Goal: Task Accomplishment & Management: Manage account settings

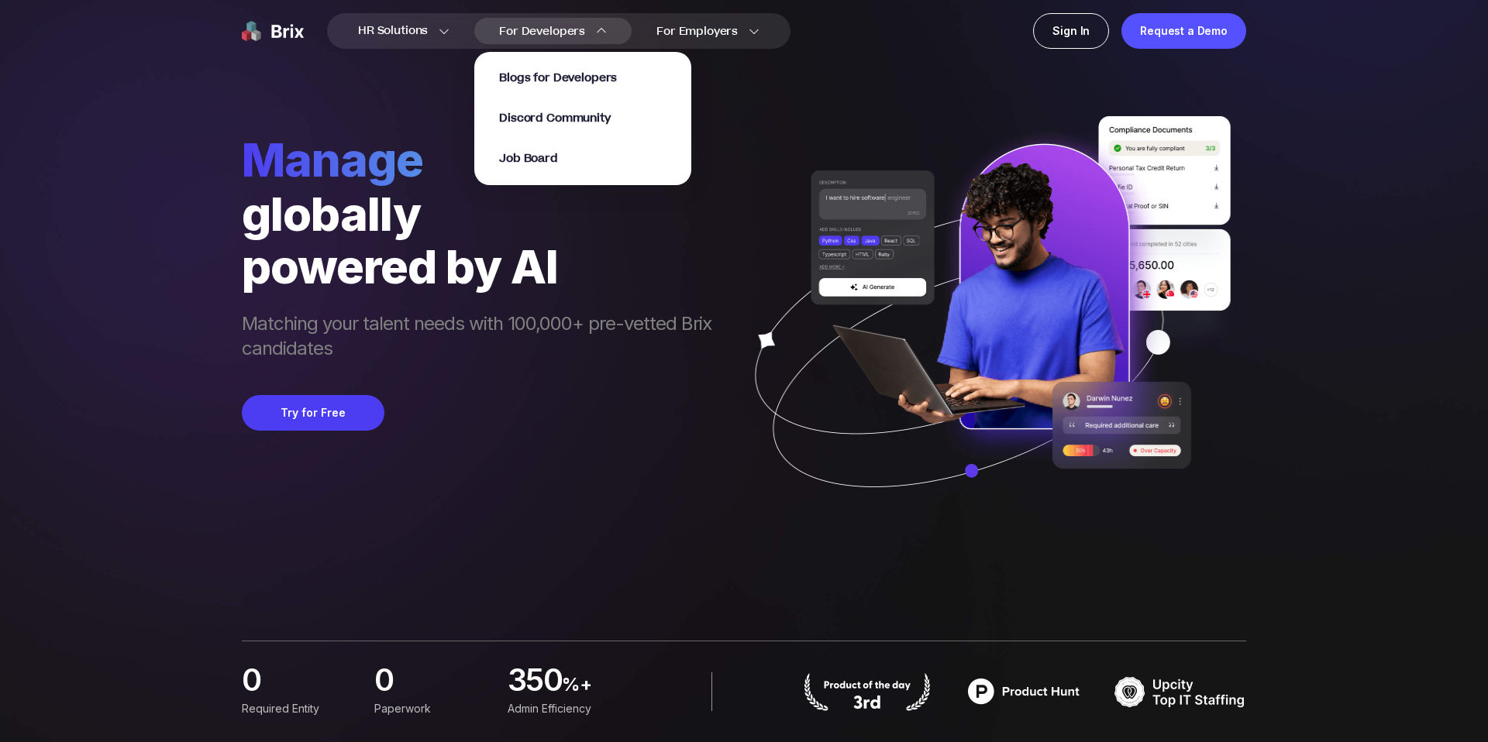
click at [579, 34] on span "For Developers" at bounding box center [542, 31] width 86 height 16
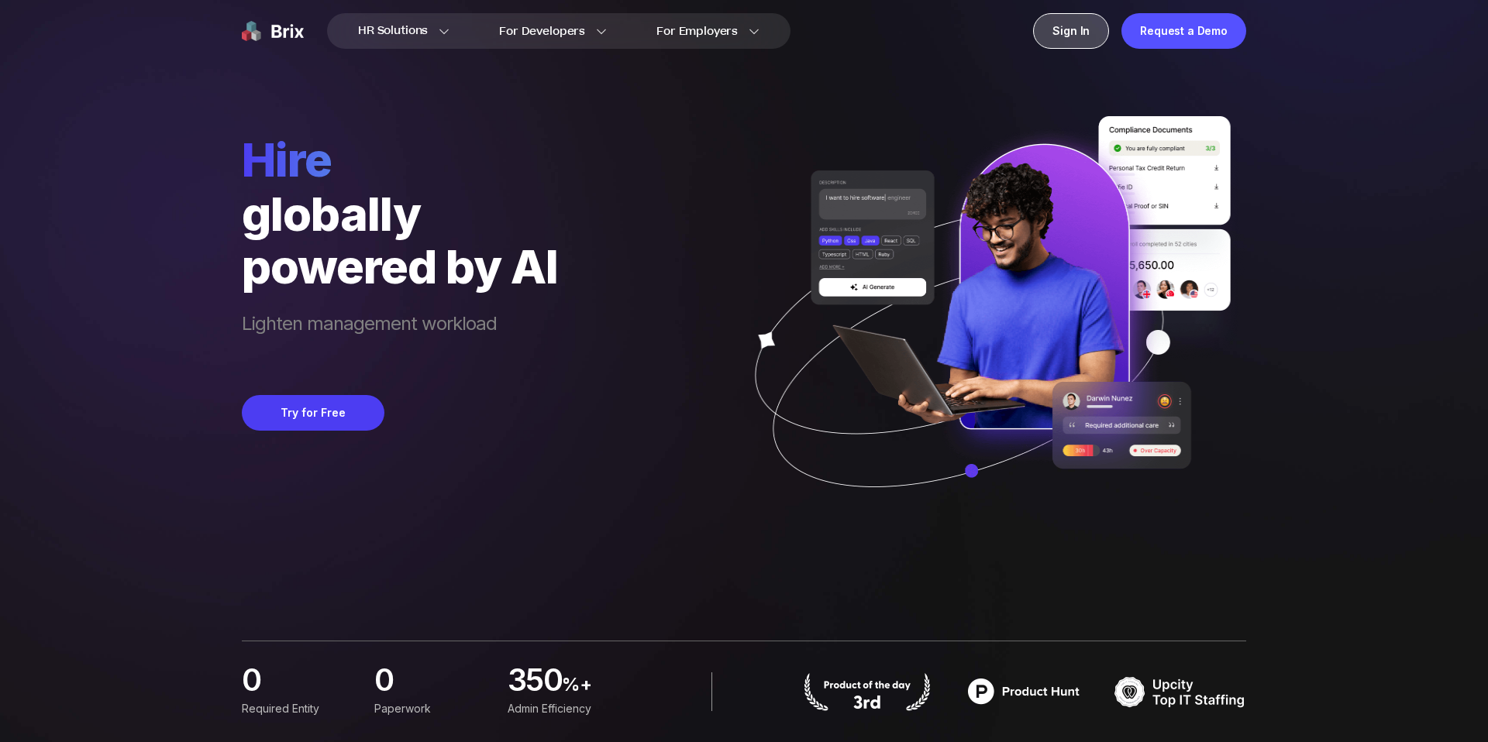
click at [1073, 33] on div "Sign In" at bounding box center [1071, 31] width 76 height 36
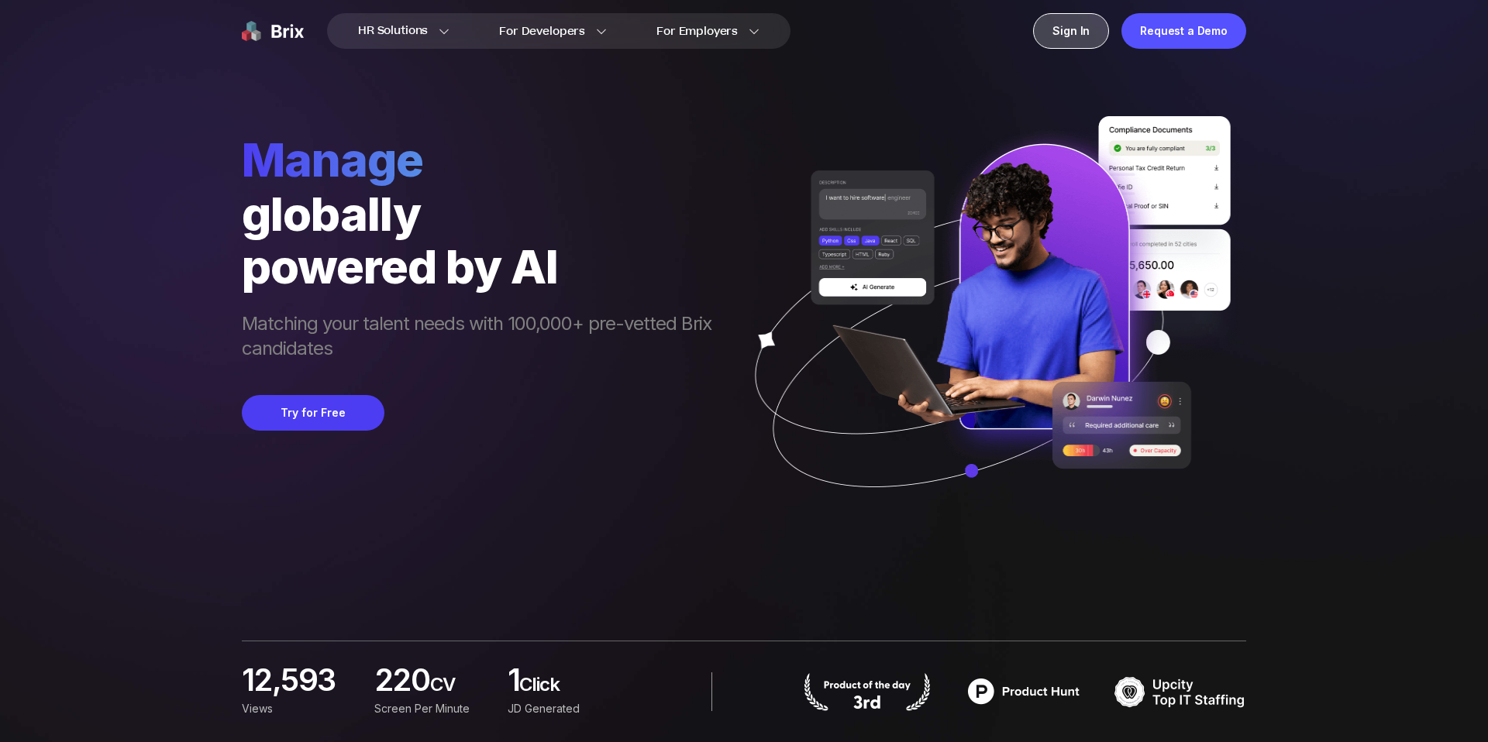
click at [1082, 27] on div "Sign In" at bounding box center [1071, 31] width 76 height 36
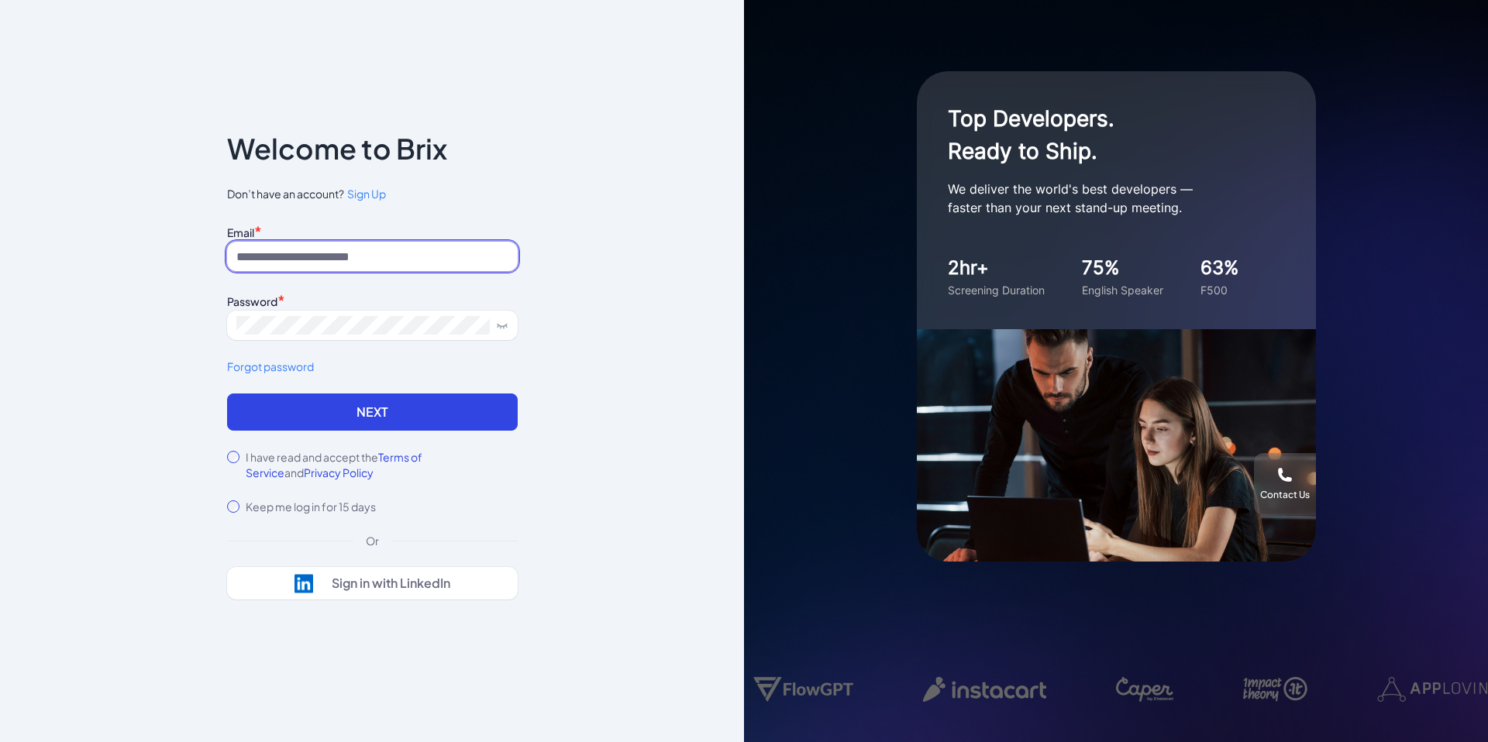
click at [365, 256] on input at bounding box center [372, 256] width 291 height 29
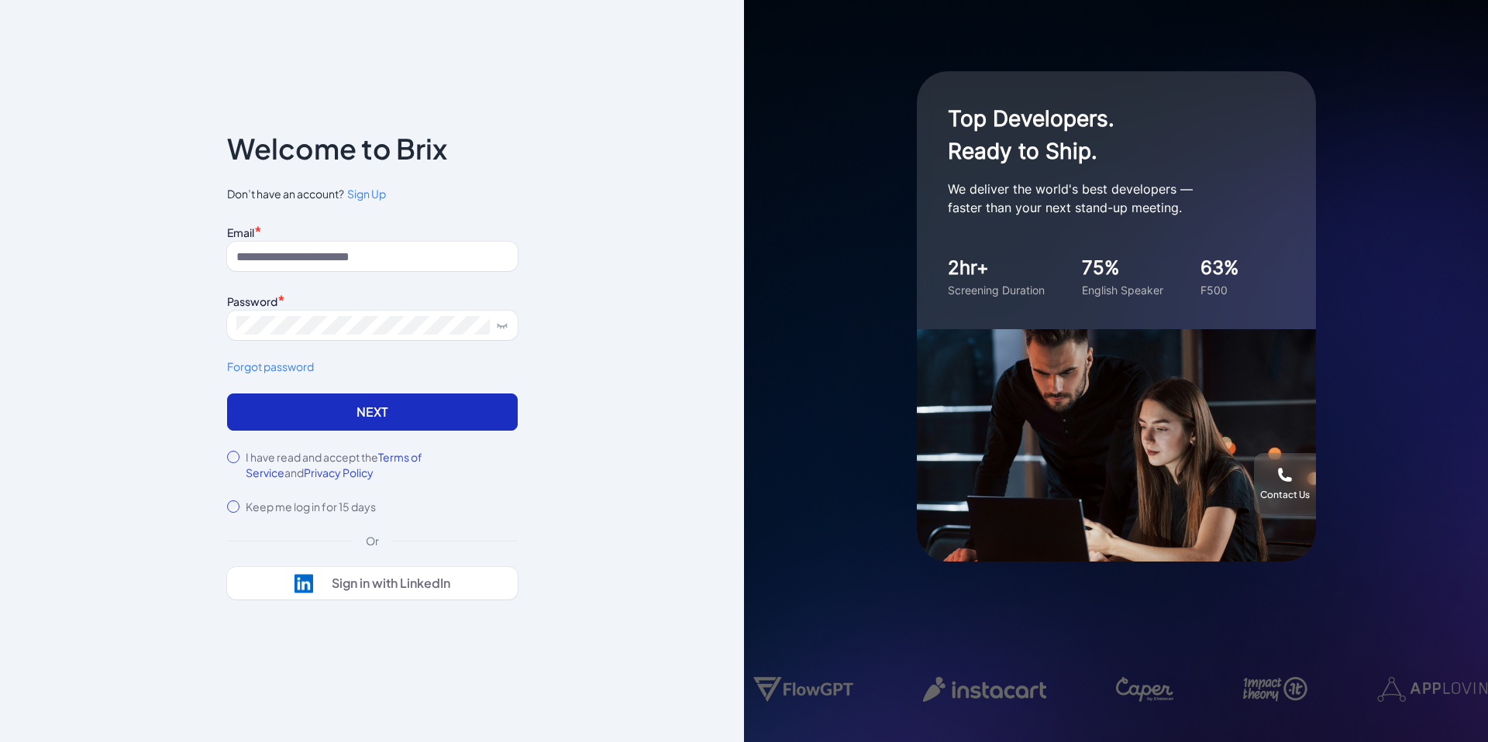
click at [365, 421] on button "Next" at bounding box center [372, 412] width 291 height 37
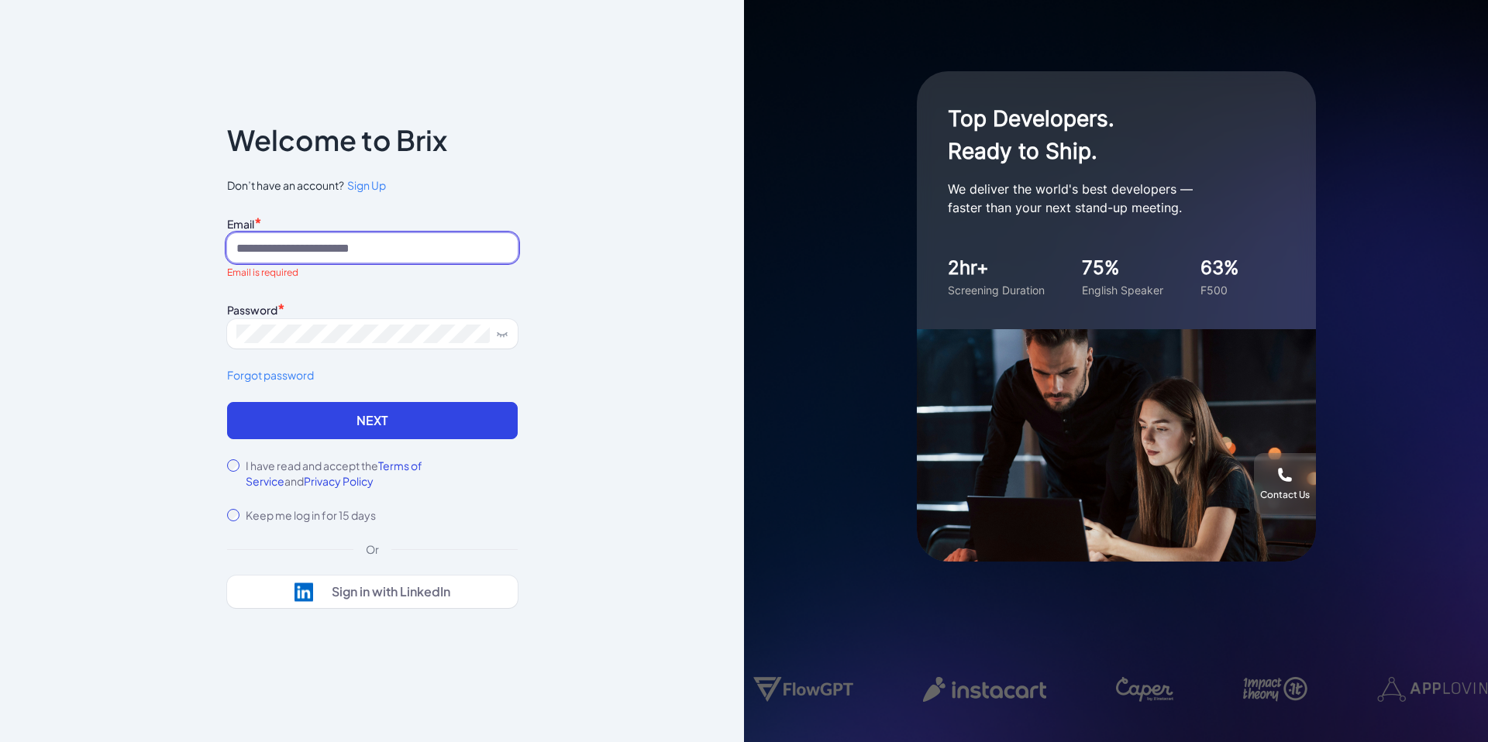
click at [316, 240] on input at bounding box center [372, 247] width 291 height 29
type input "**********"
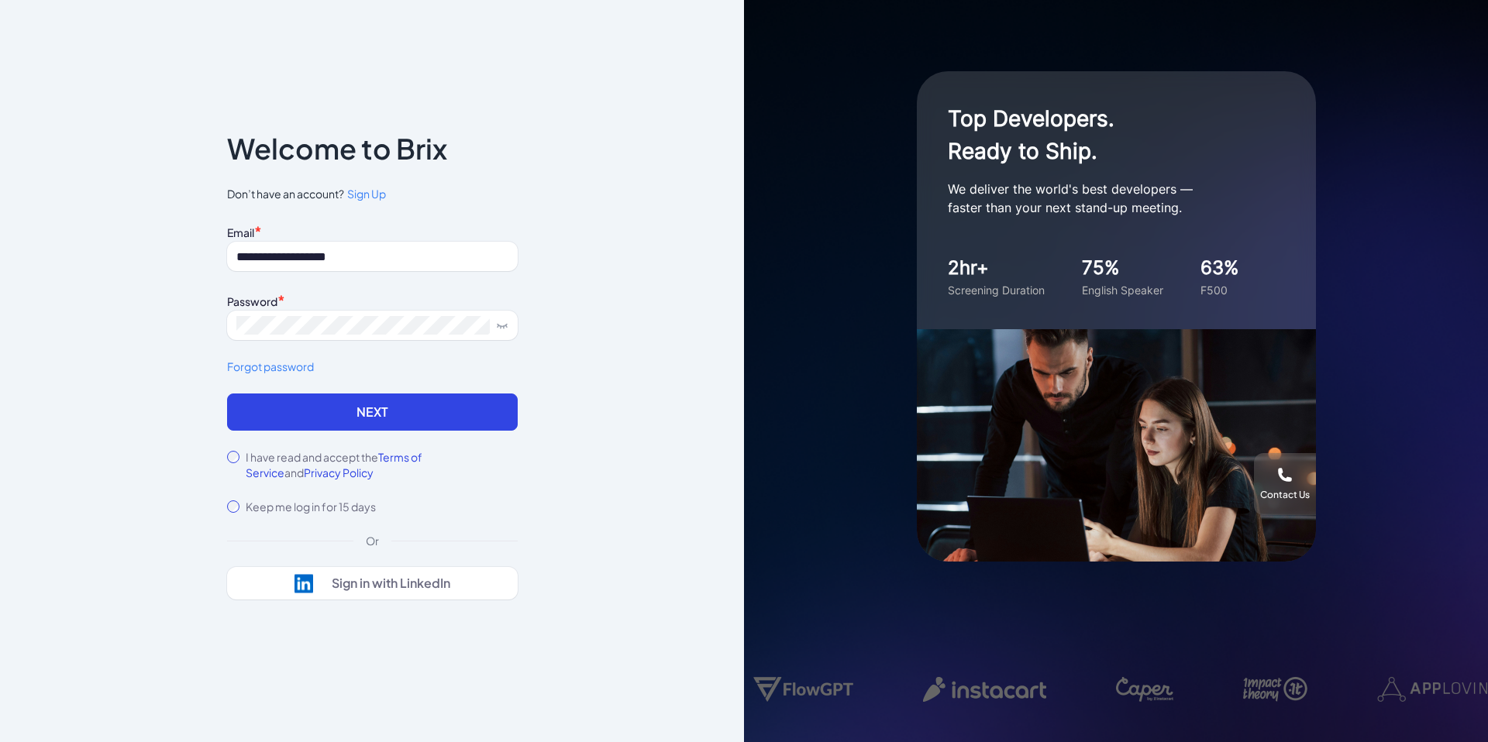
click at [619, 329] on div "**********" at bounding box center [372, 371] width 744 height 742
click at [451, 413] on button "Next" at bounding box center [372, 412] width 291 height 37
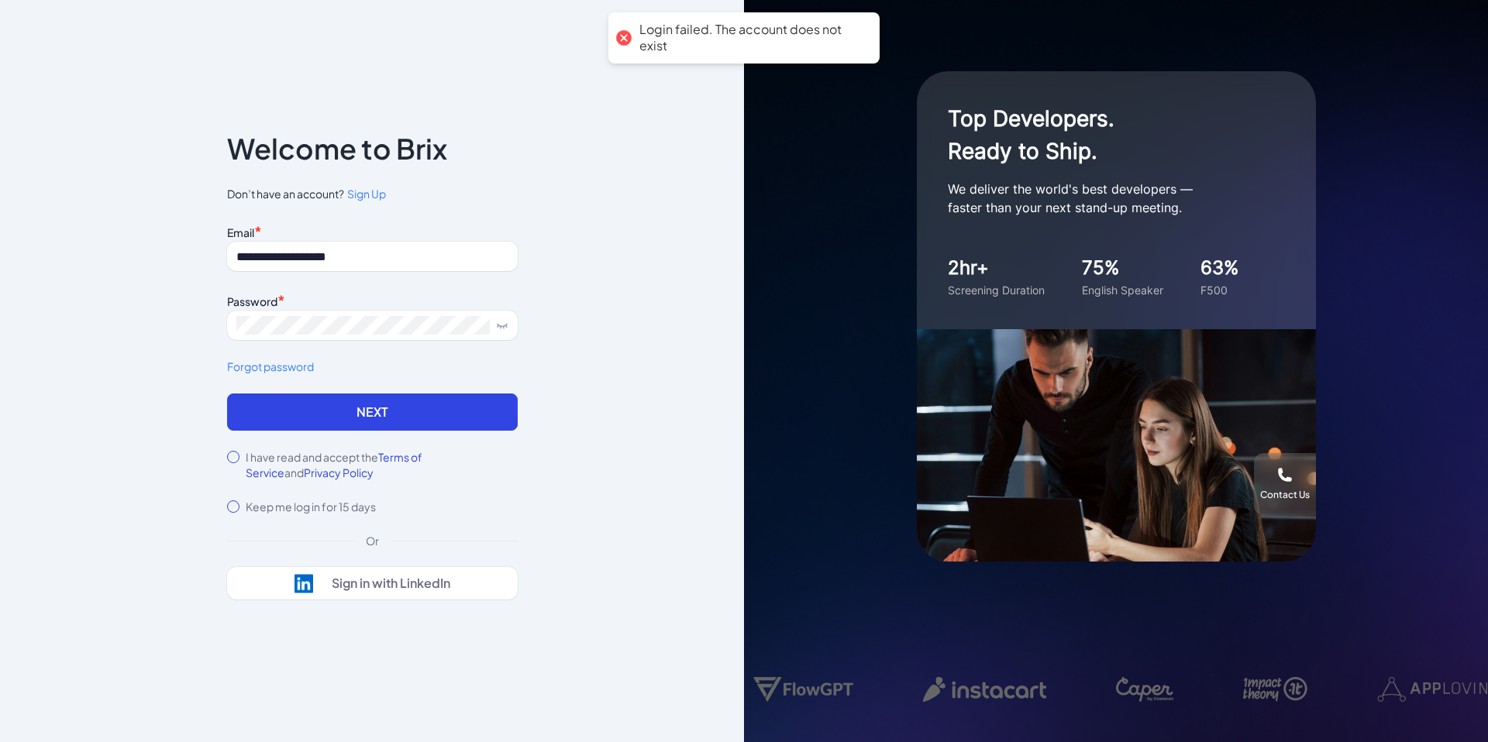
click at [498, 329] on icon at bounding box center [502, 325] width 12 height 12
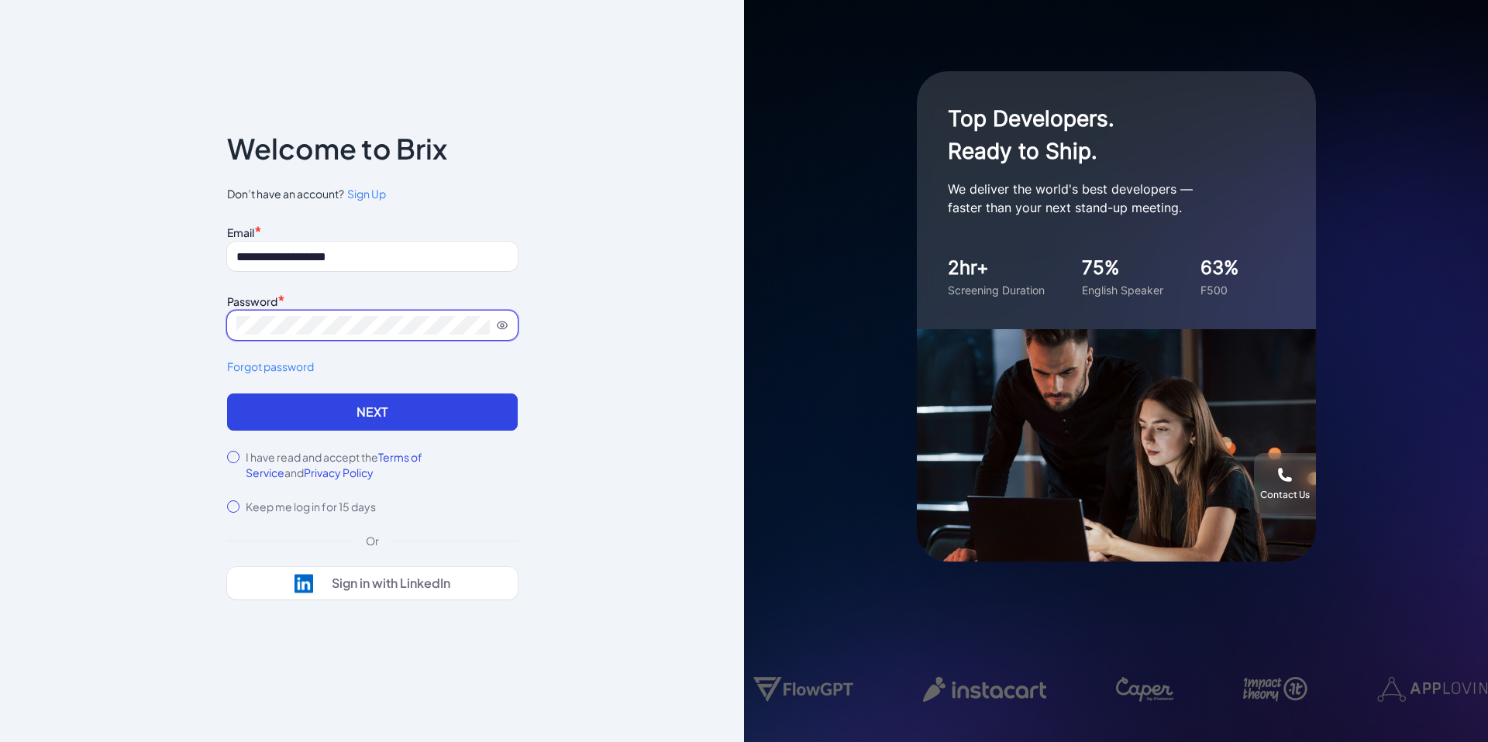
click at [503, 326] on icon at bounding box center [502, 325] width 3 height 3
click at [205, 319] on div "**********" at bounding box center [372, 371] width 340 height 569
click at [505, 321] on icon at bounding box center [502, 325] width 12 height 12
click at [595, 342] on div "**********" at bounding box center [372, 371] width 744 height 742
click at [394, 404] on button "Next" at bounding box center [372, 412] width 291 height 37
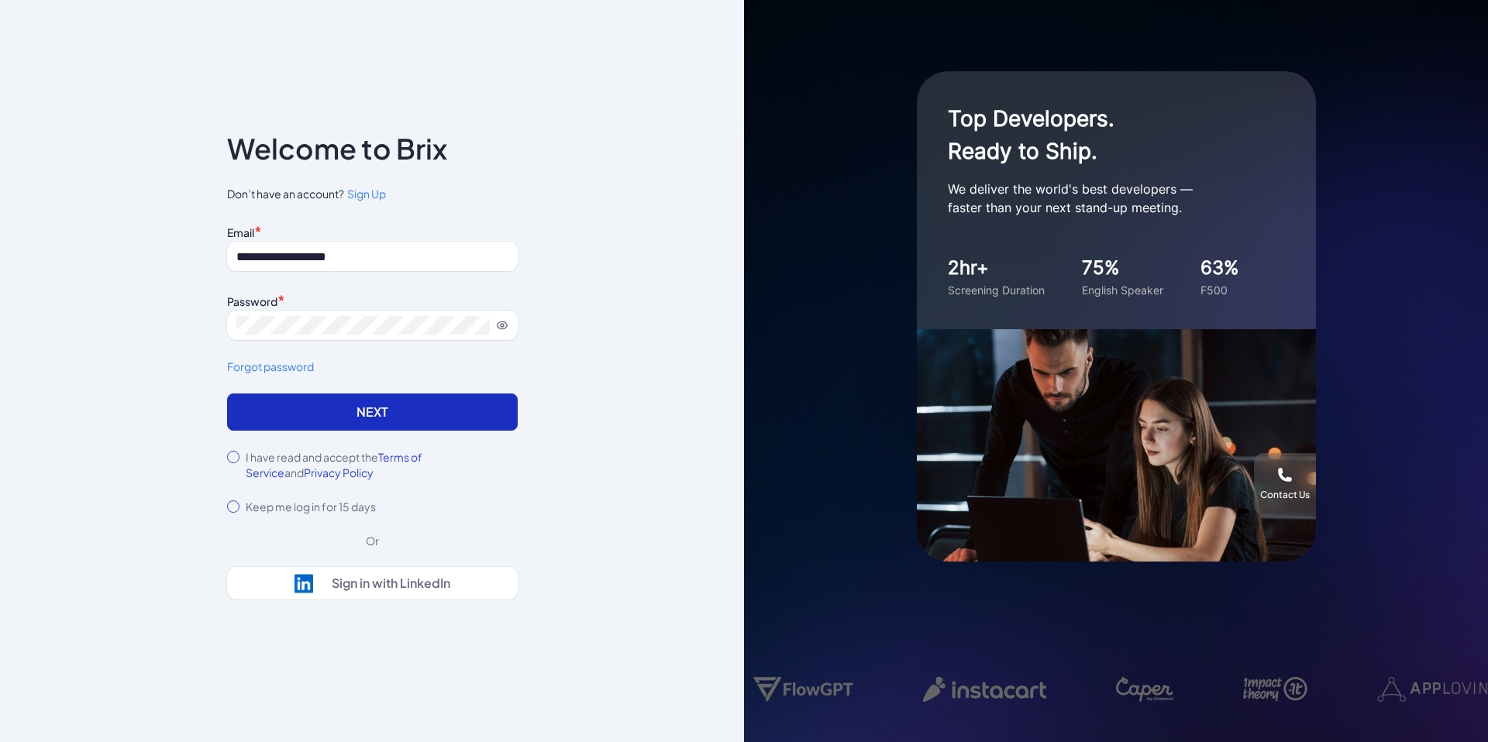
click at [376, 406] on button "Next" at bounding box center [372, 412] width 291 height 37
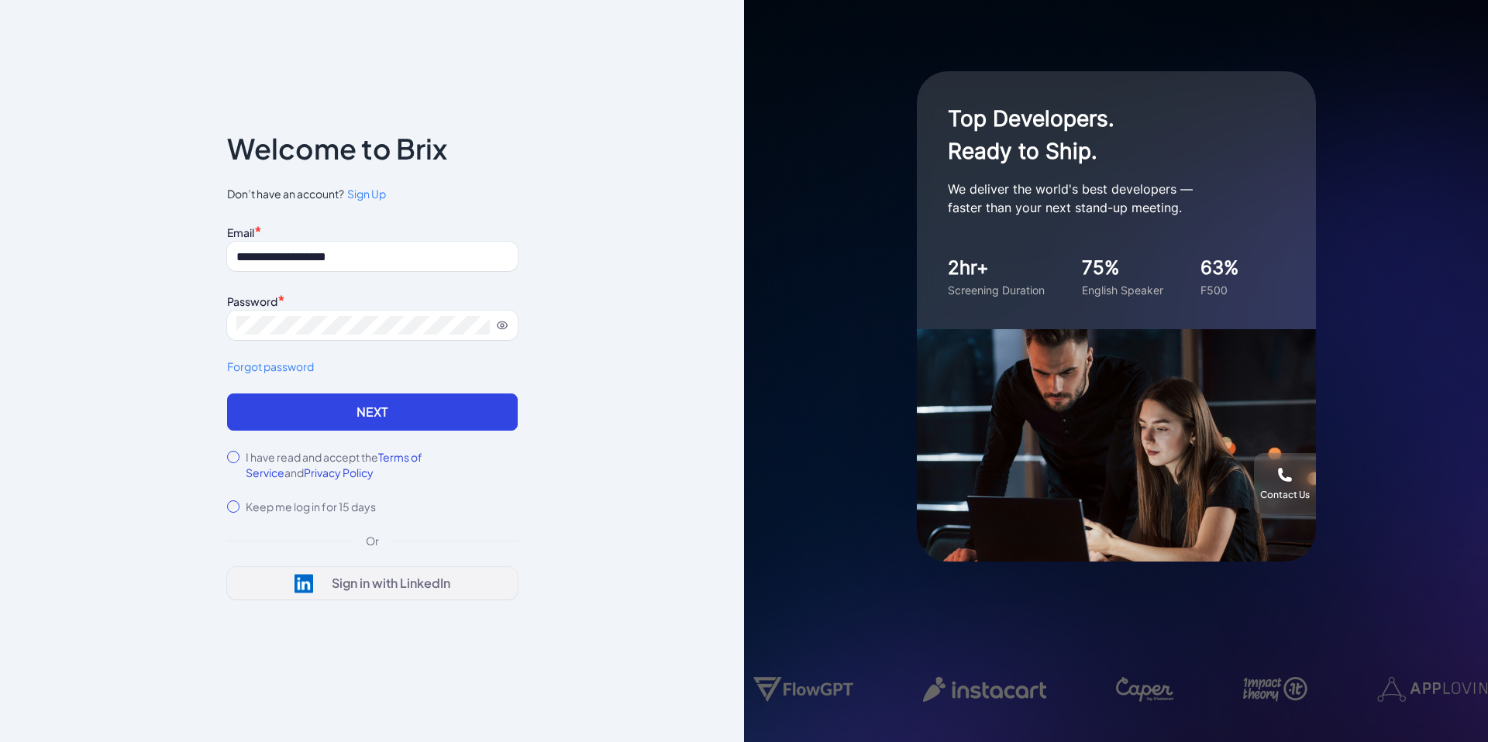
click at [426, 596] on button "Sign in with LinkedIn" at bounding box center [372, 583] width 291 height 33
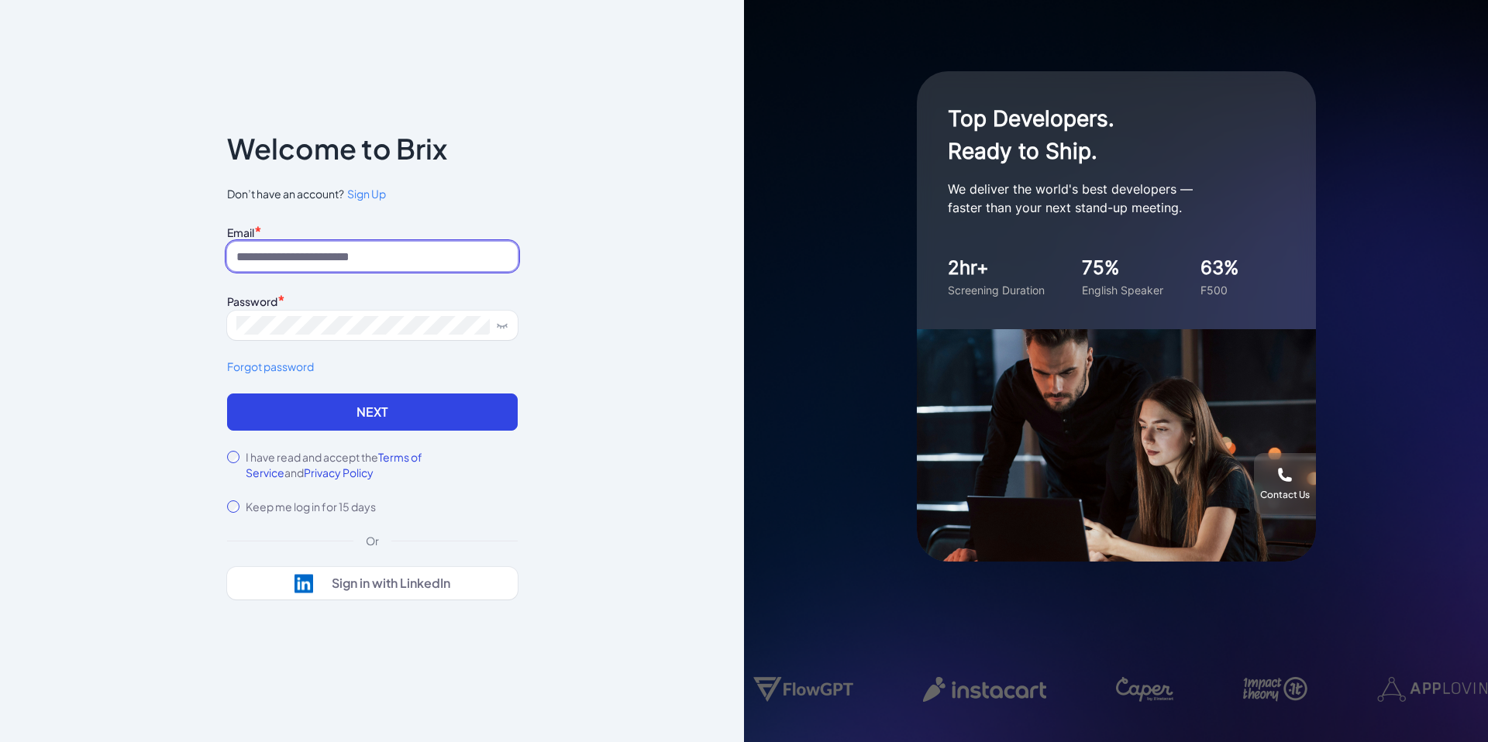
click at [366, 251] on input at bounding box center [372, 256] width 291 height 29
click at [364, 253] on input at bounding box center [372, 256] width 291 height 29
click at [227, 394] on button "Next" at bounding box center [372, 412] width 291 height 37
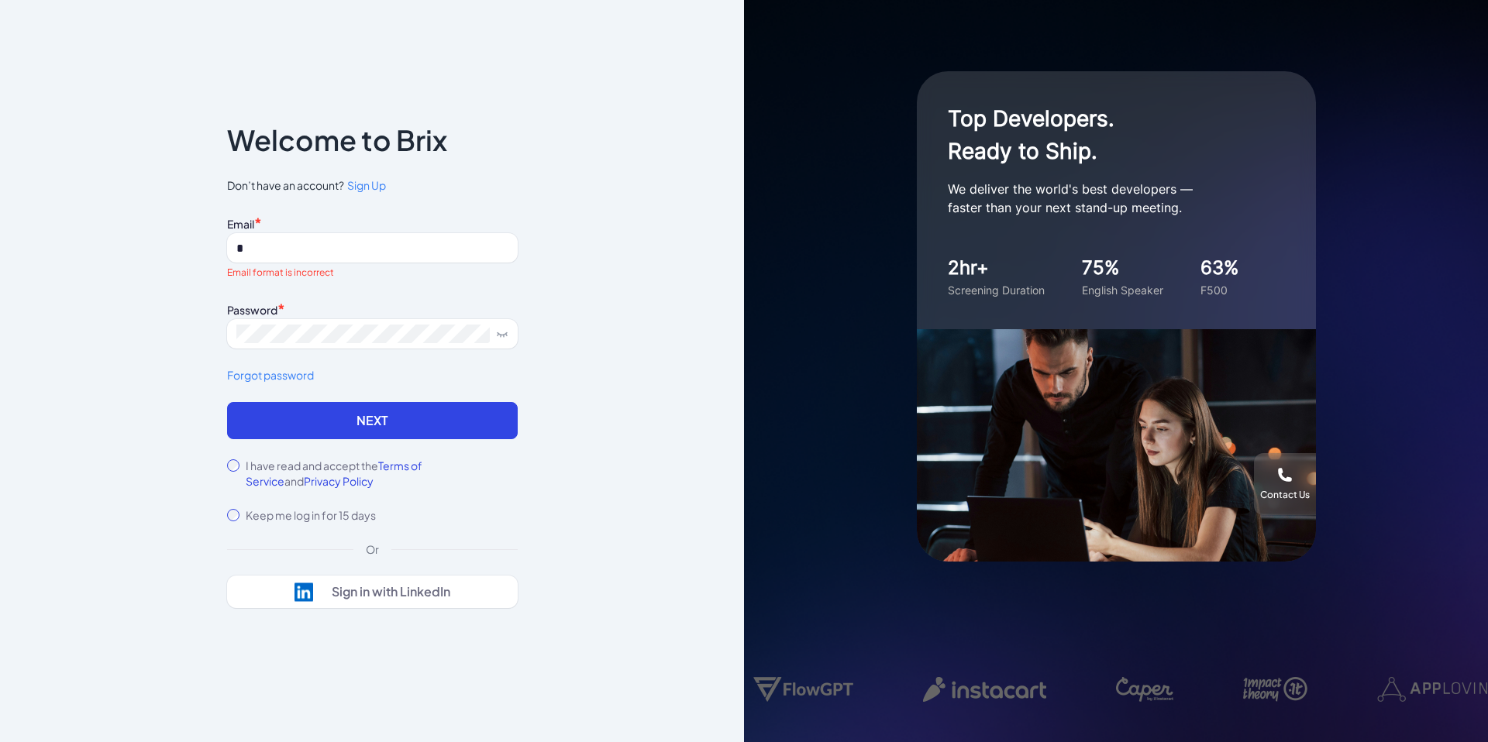
type input "**********"
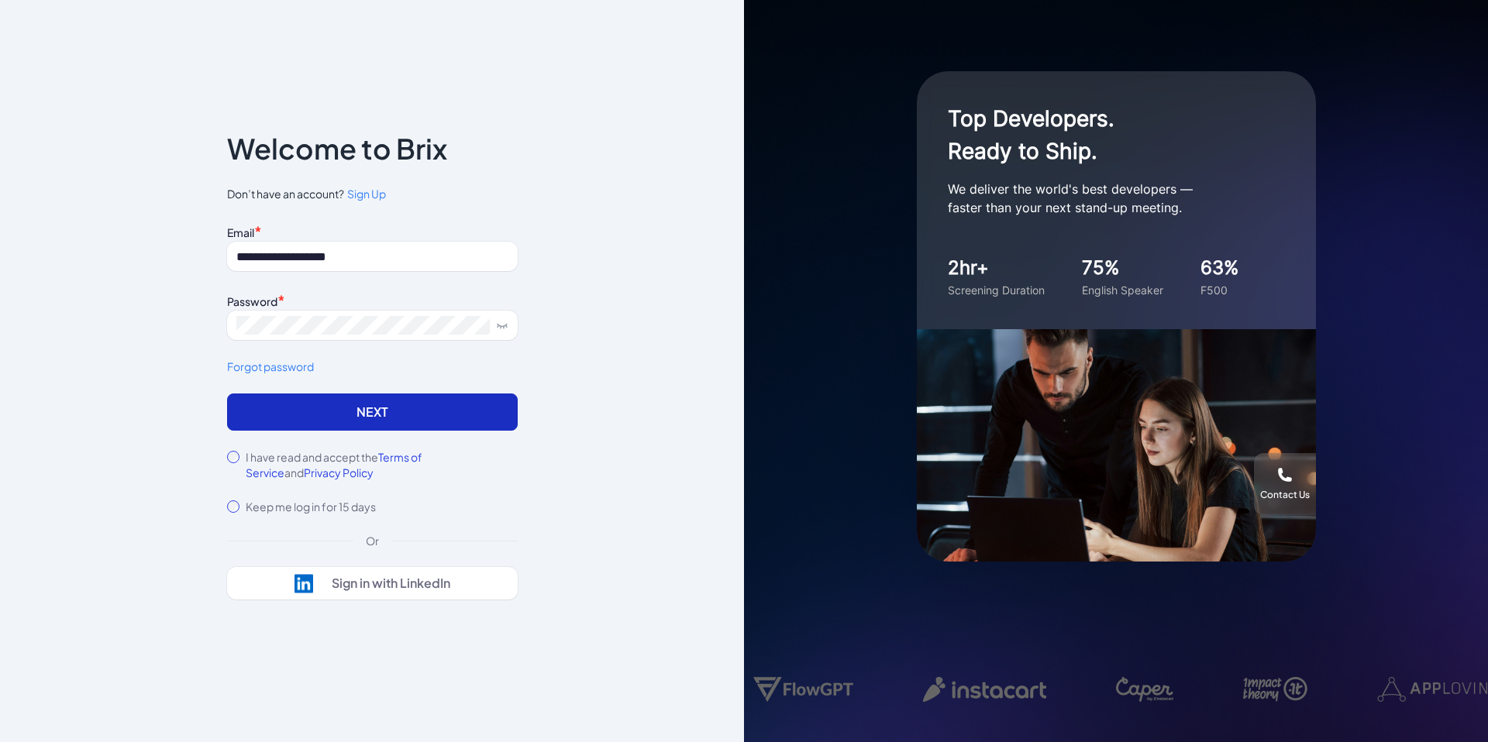
click at [369, 417] on button "Next" at bounding box center [372, 412] width 291 height 37
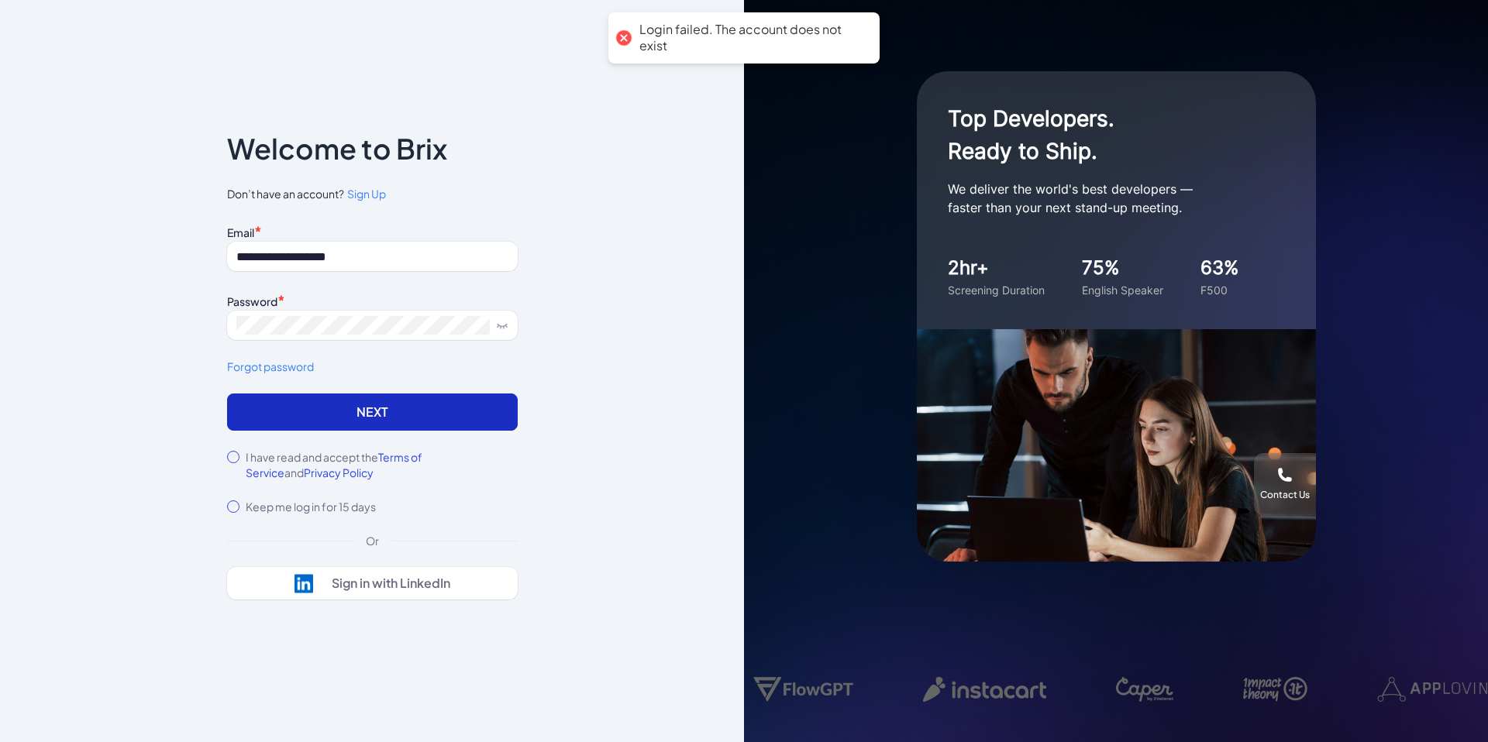
click at [369, 417] on button "Next" at bounding box center [372, 412] width 291 height 37
click at [505, 326] on icon at bounding box center [502, 325] width 12 height 12
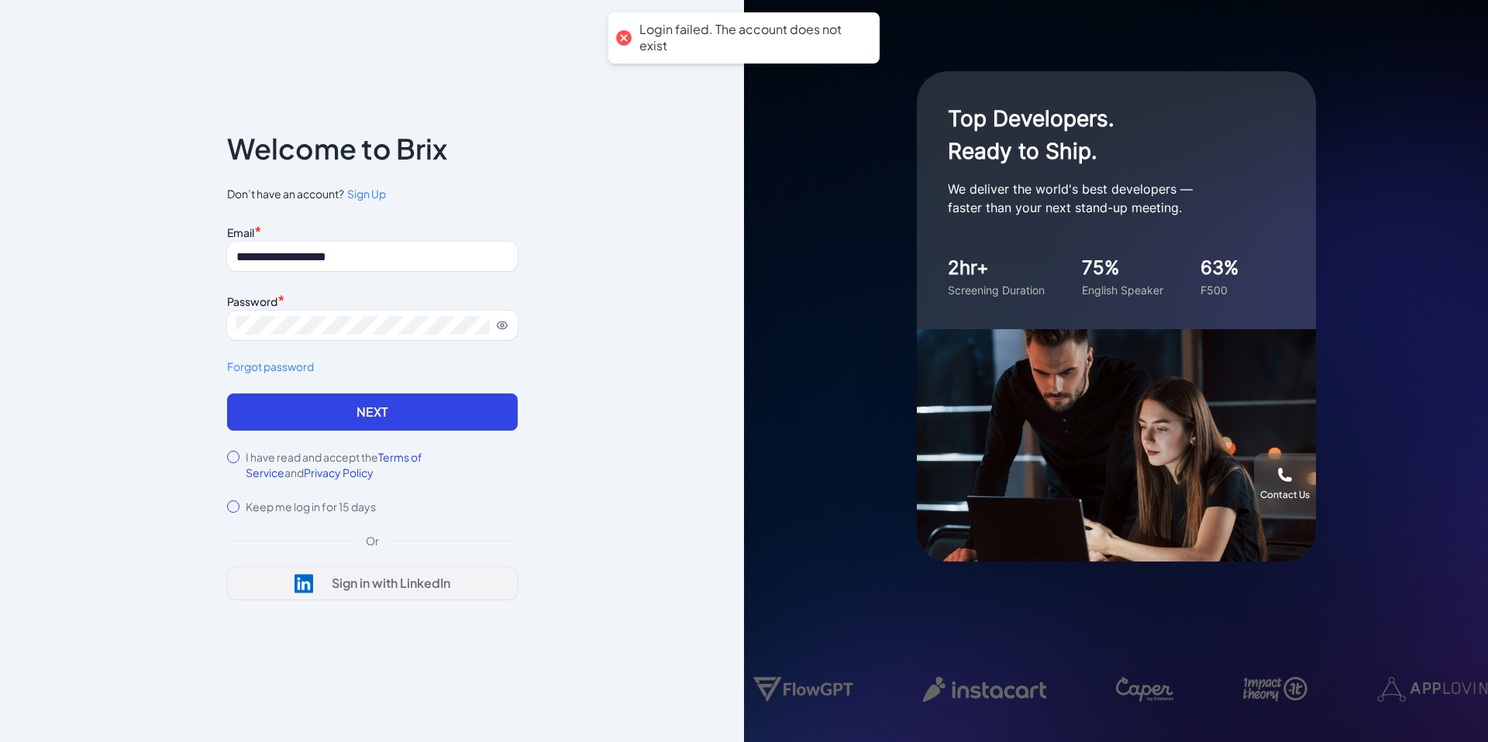
click at [332, 584] on div "Sign in with LinkedIn" at bounding box center [391, 584] width 119 height 16
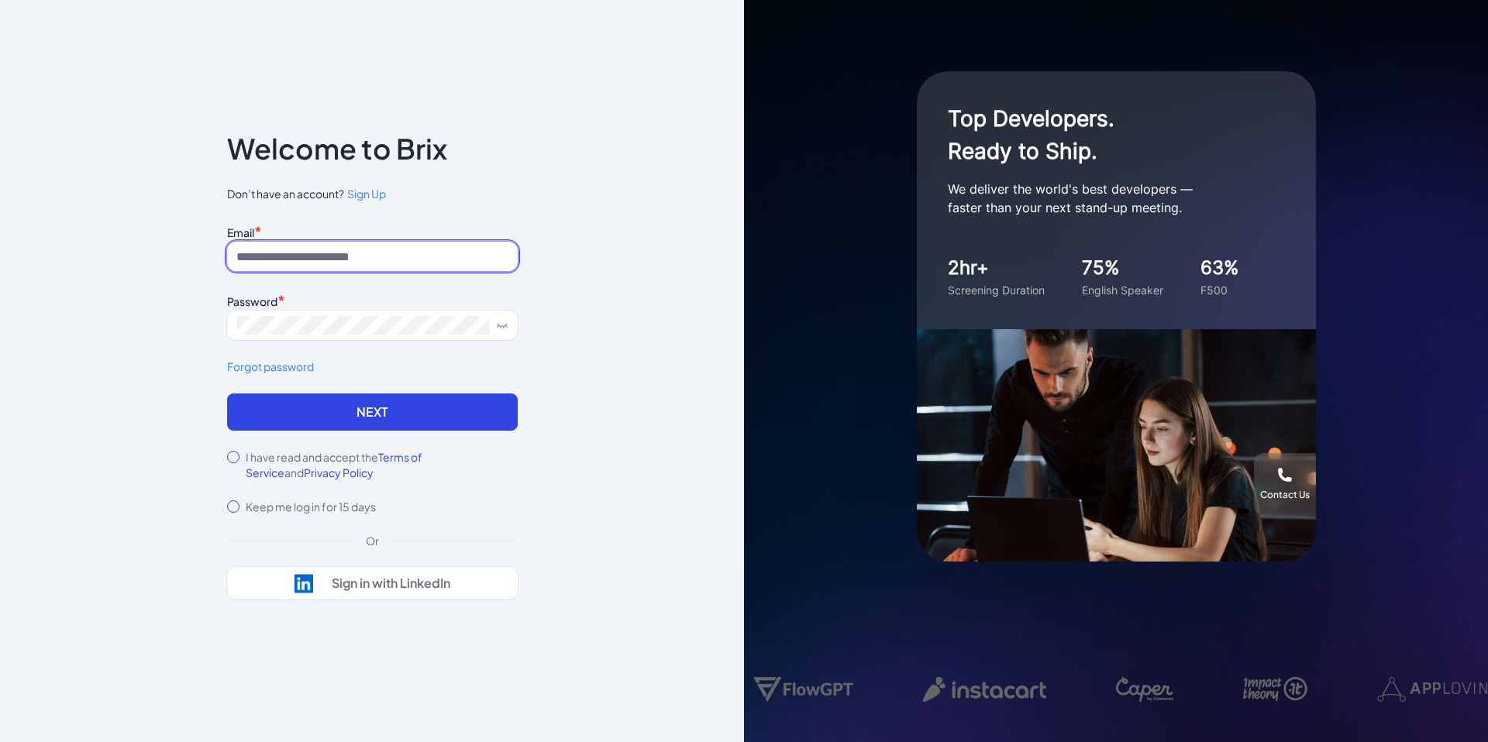
click at [278, 269] on input at bounding box center [372, 256] width 291 height 29
type input "**********"
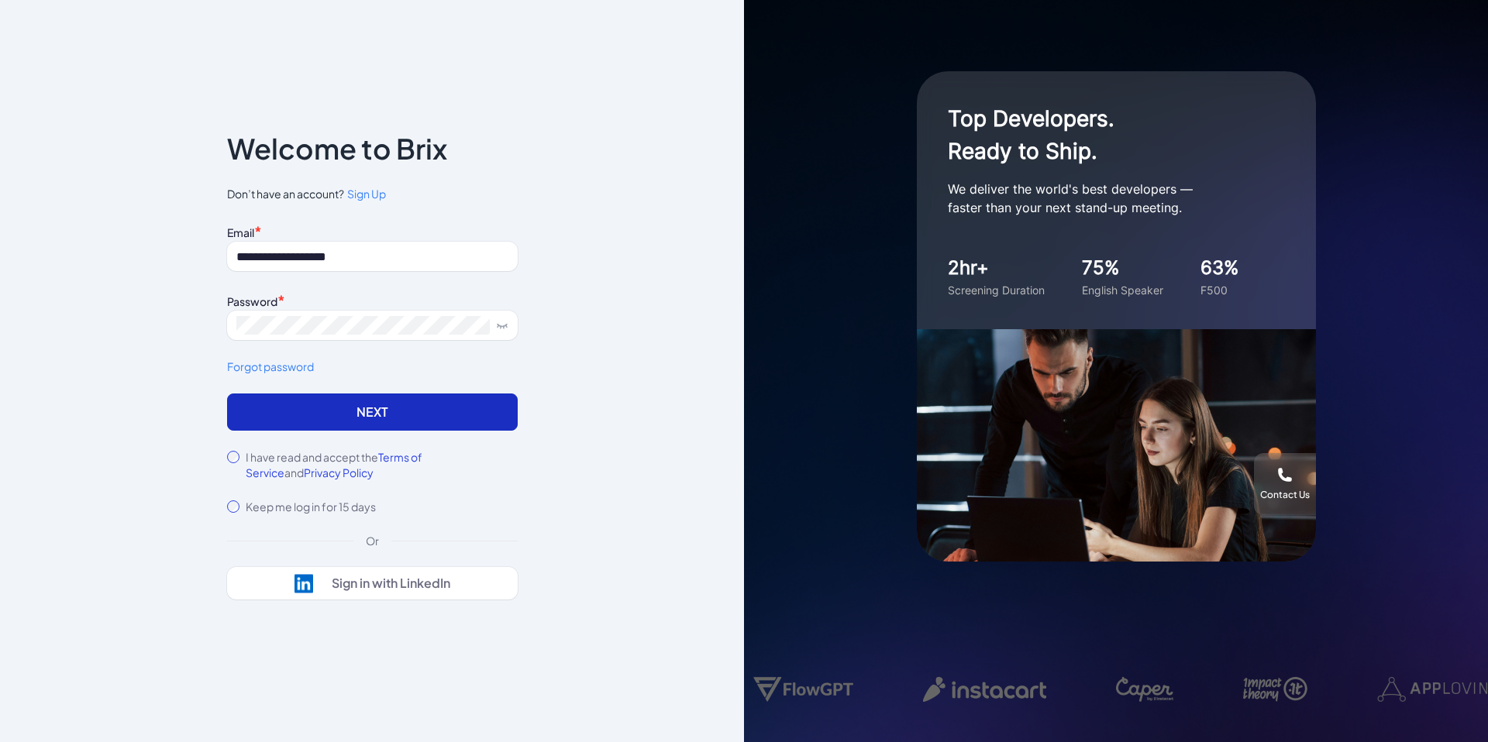
click at [370, 411] on button "Next" at bounding box center [372, 412] width 291 height 37
click at [253, 371] on link "Forgot password" at bounding box center [372, 367] width 291 height 16
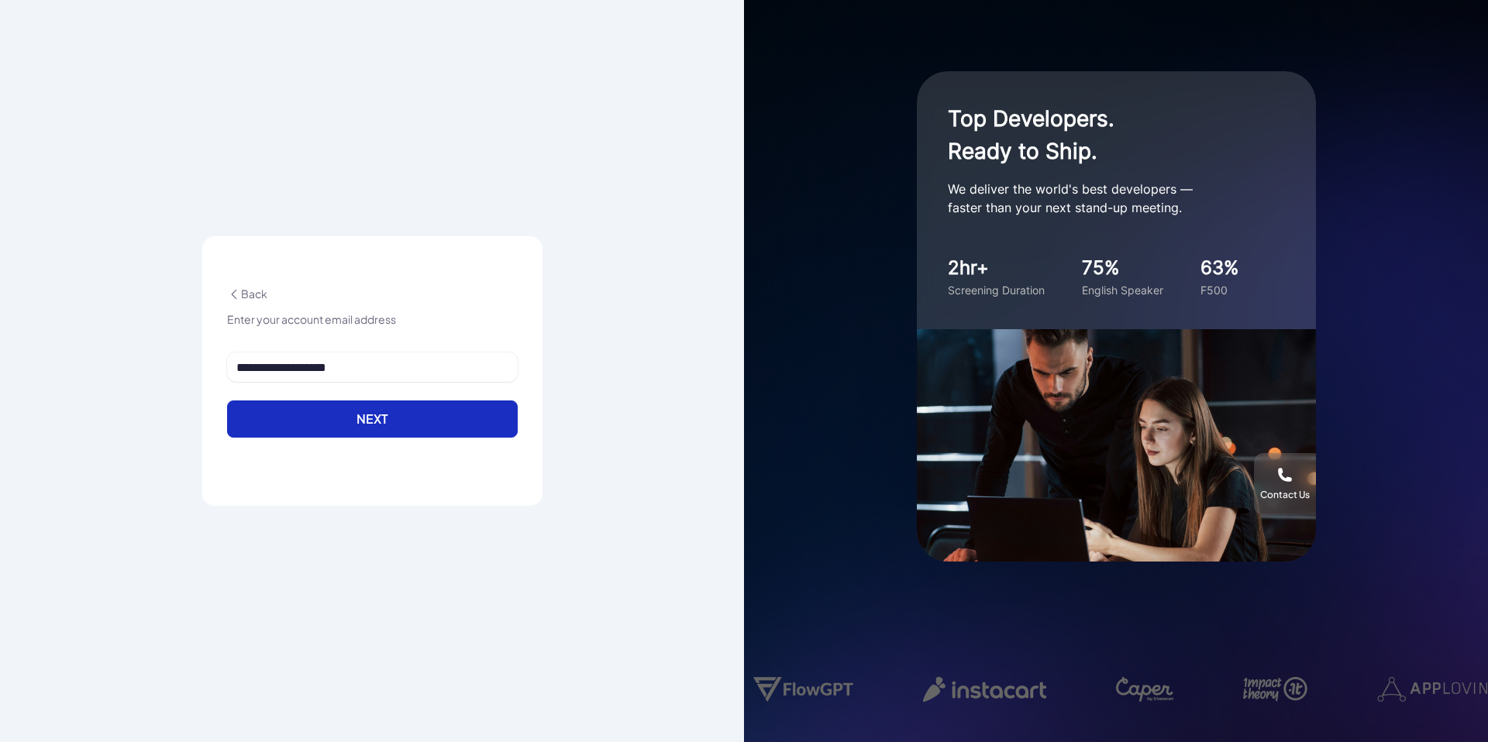
click at [384, 422] on button "Next" at bounding box center [372, 419] width 291 height 37
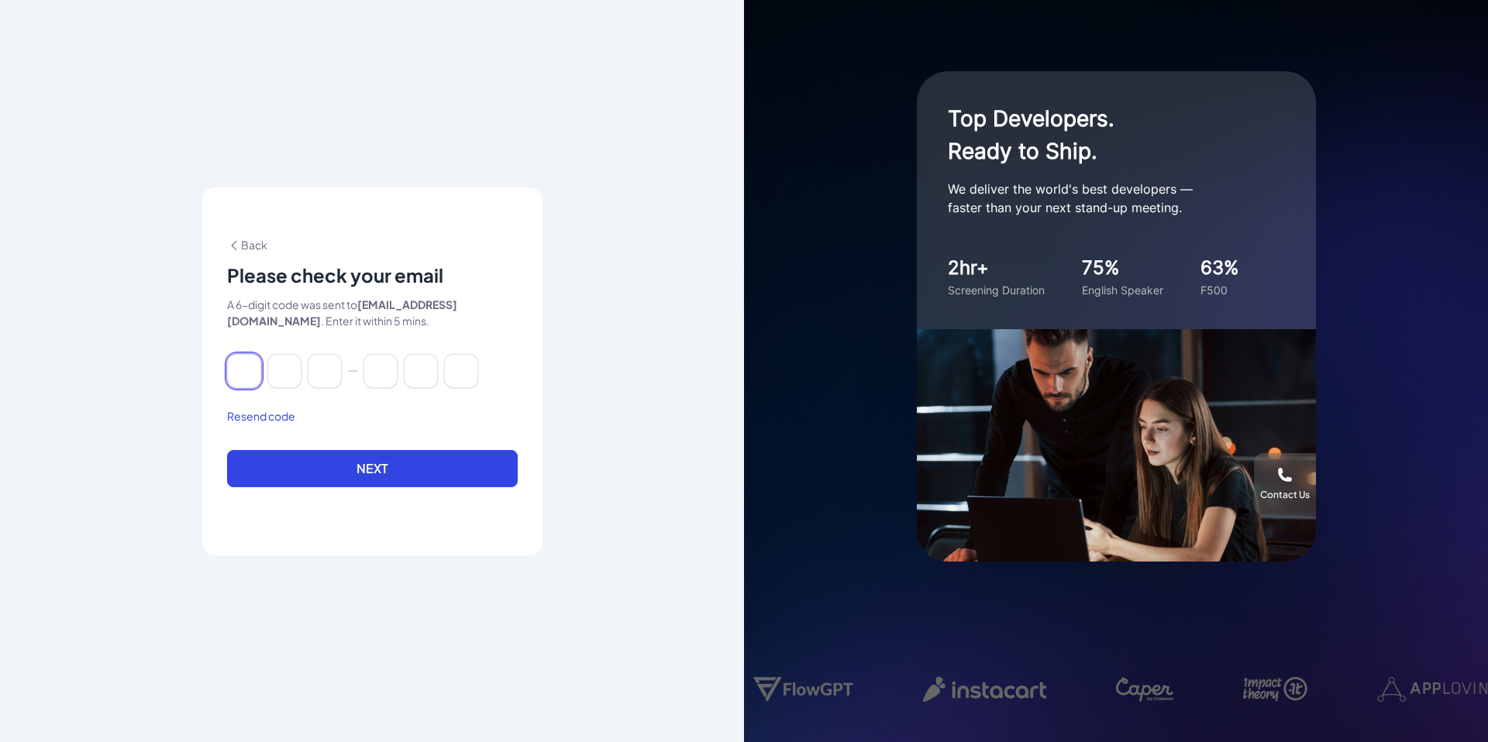
click at [243, 376] on input at bounding box center [244, 371] width 34 height 34
paste input "******"
type input "*"
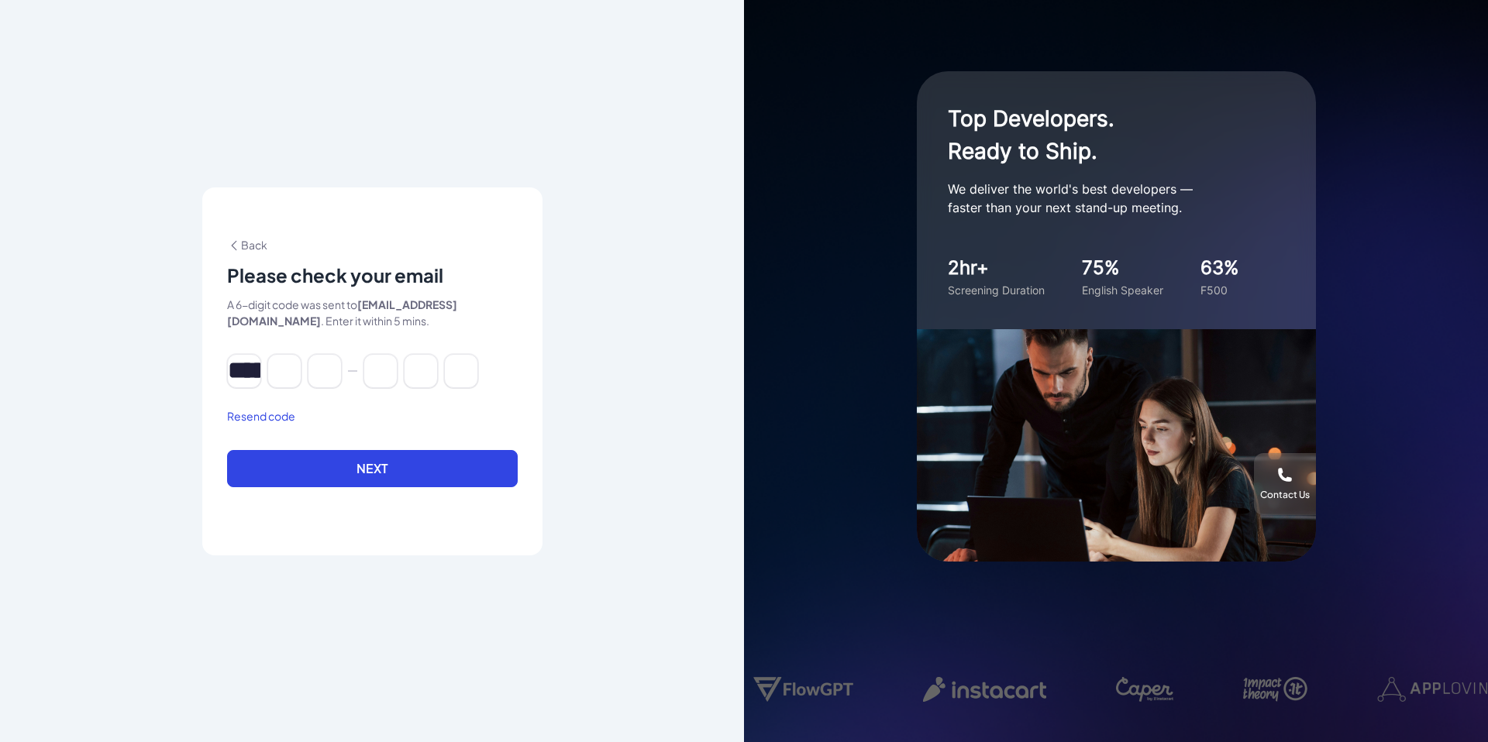
type input "*"
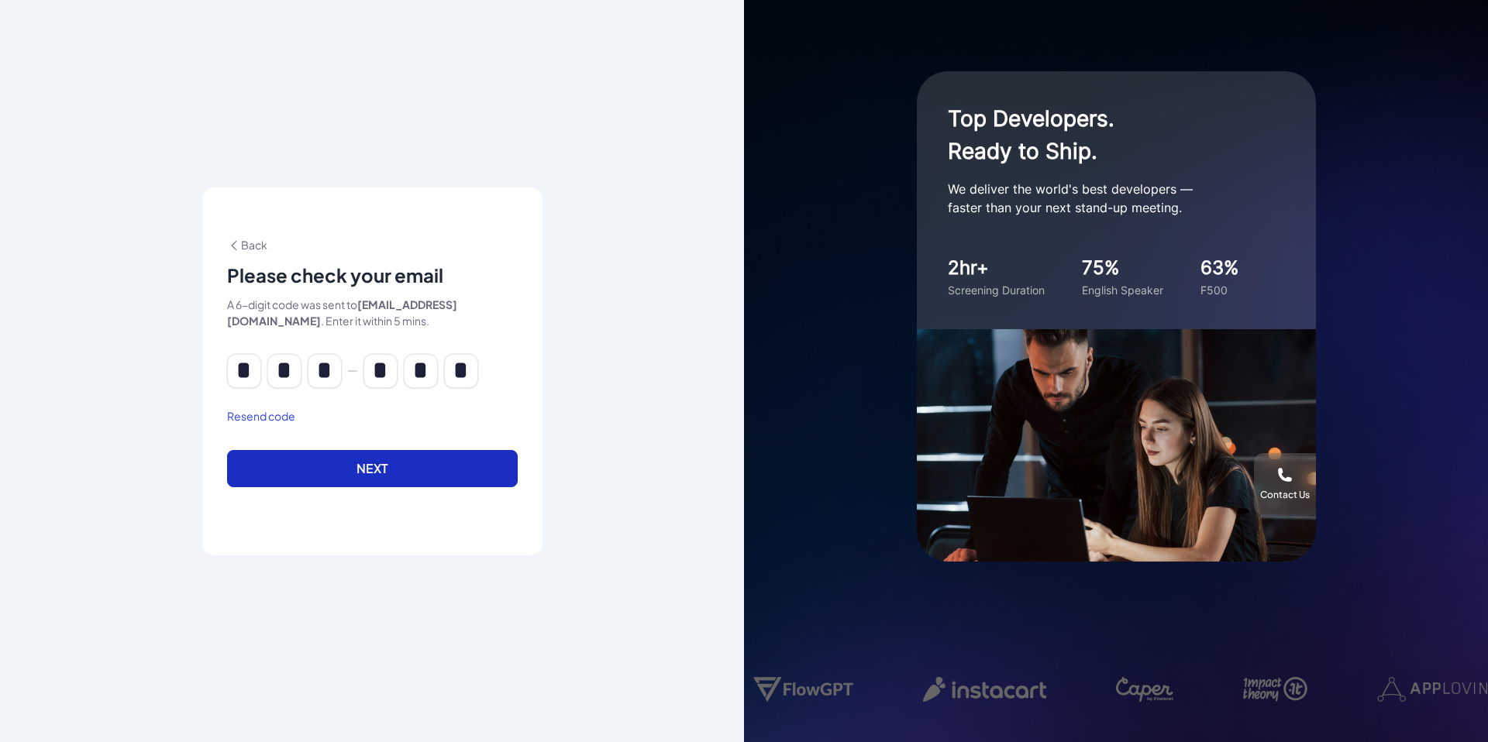
click at [353, 466] on button "Next" at bounding box center [372, 468] width 291 height 37
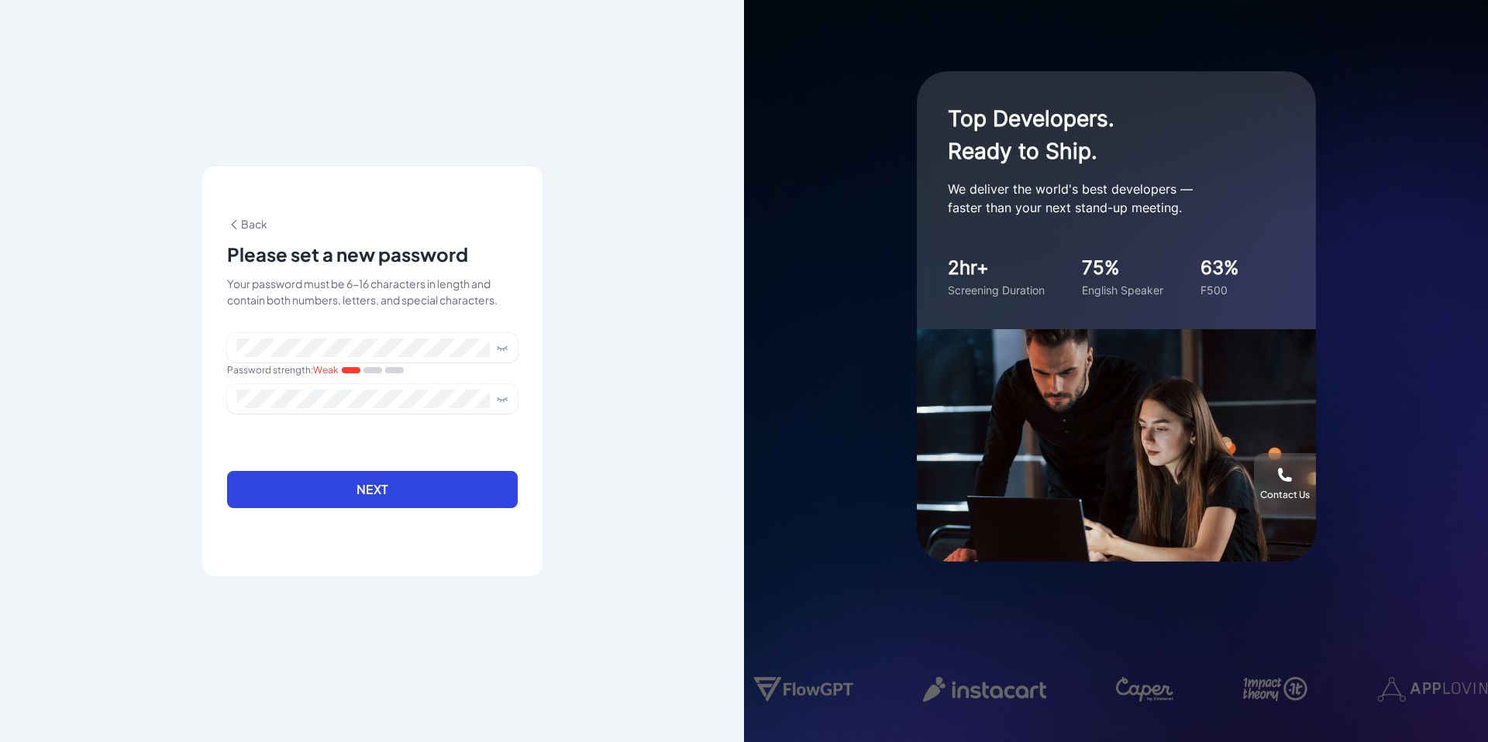
click at [570, 463] on div "Back Please set a new password Your password must be 6-16 characters in length …" at bounding box center [372, 371] width 744 height 742
click at [387, 485] on button "Next" at bounding box center [372, 489] width 291 height 37
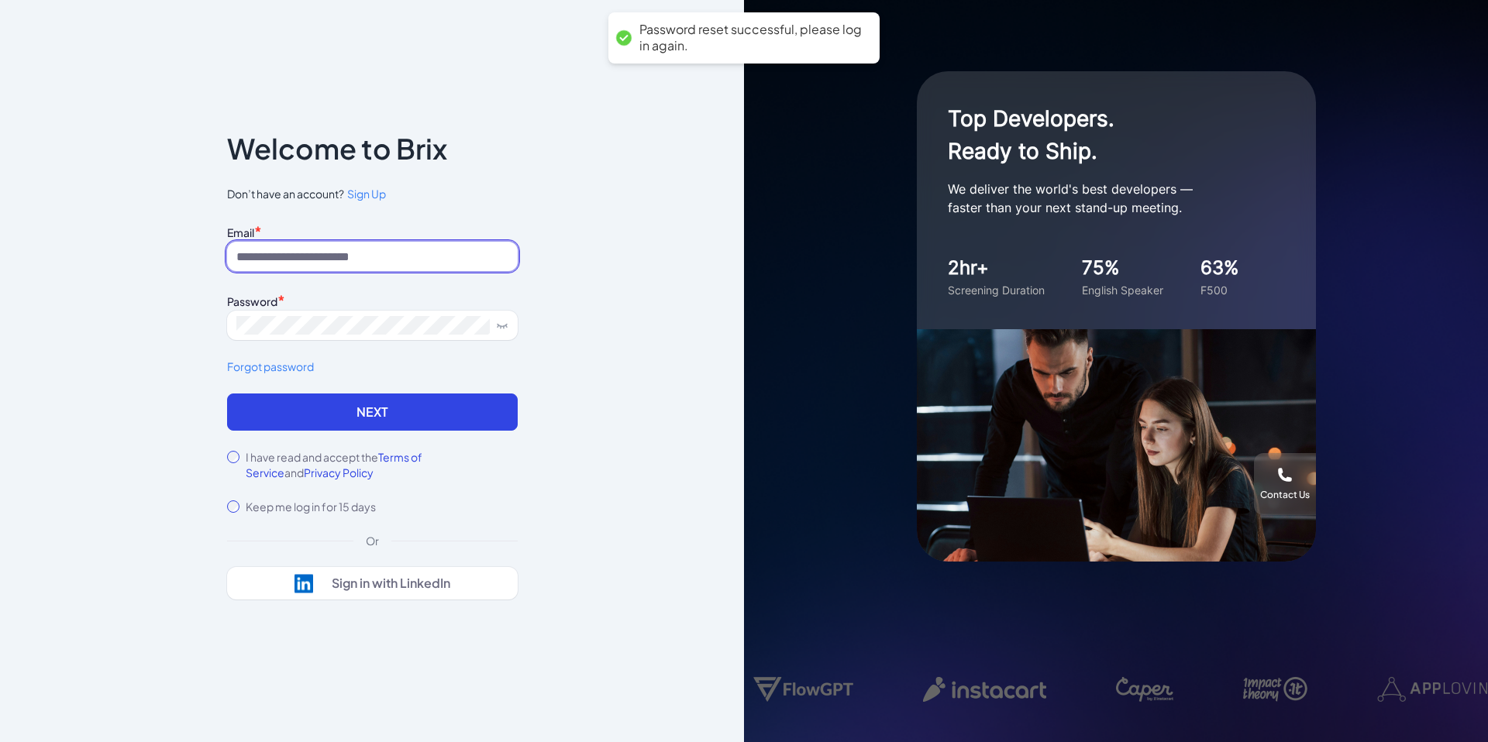
click at [381, 267] on input at bounding box center [372, 256] width 291 height 29
type input "**********"
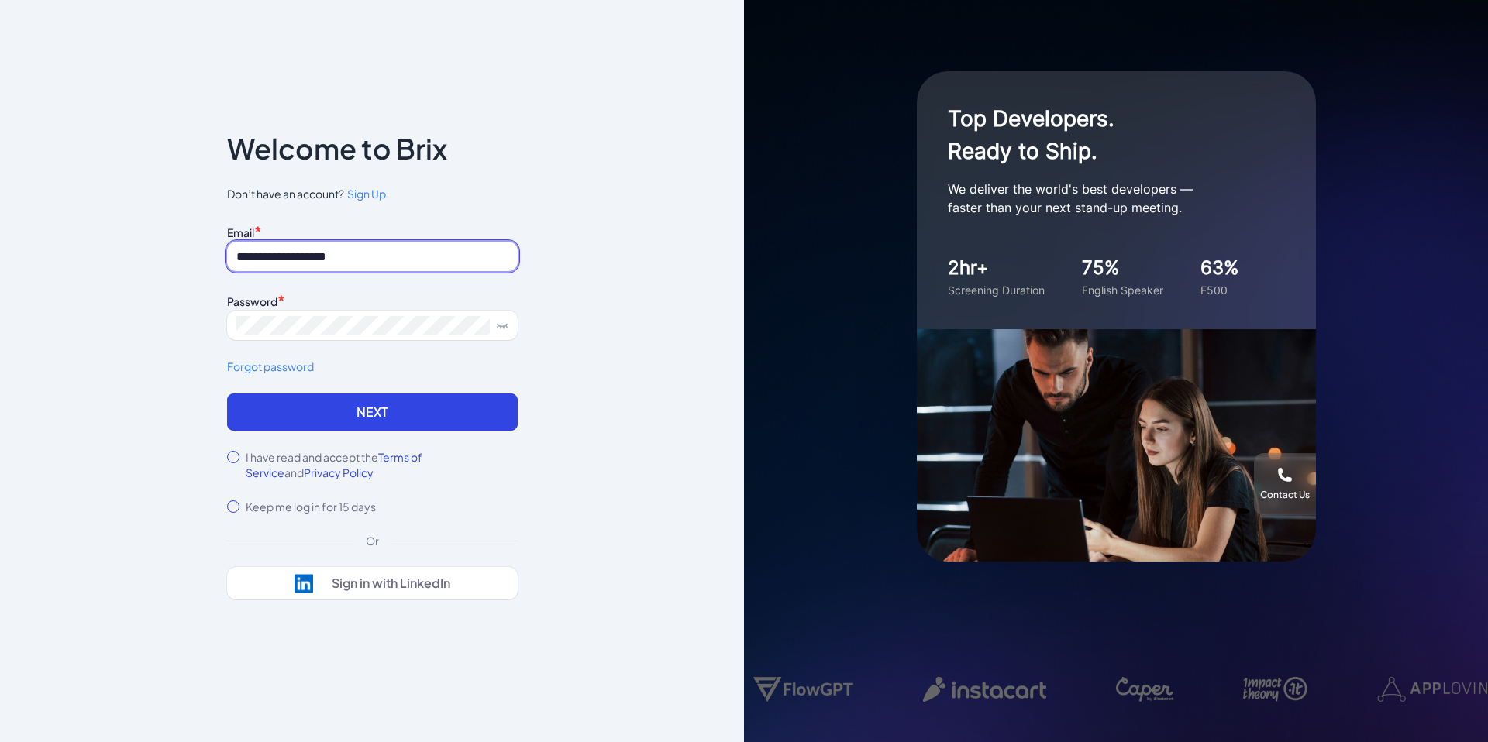
click at [498, 331] on icon at bounding box center [502, 325] width 12 height 12
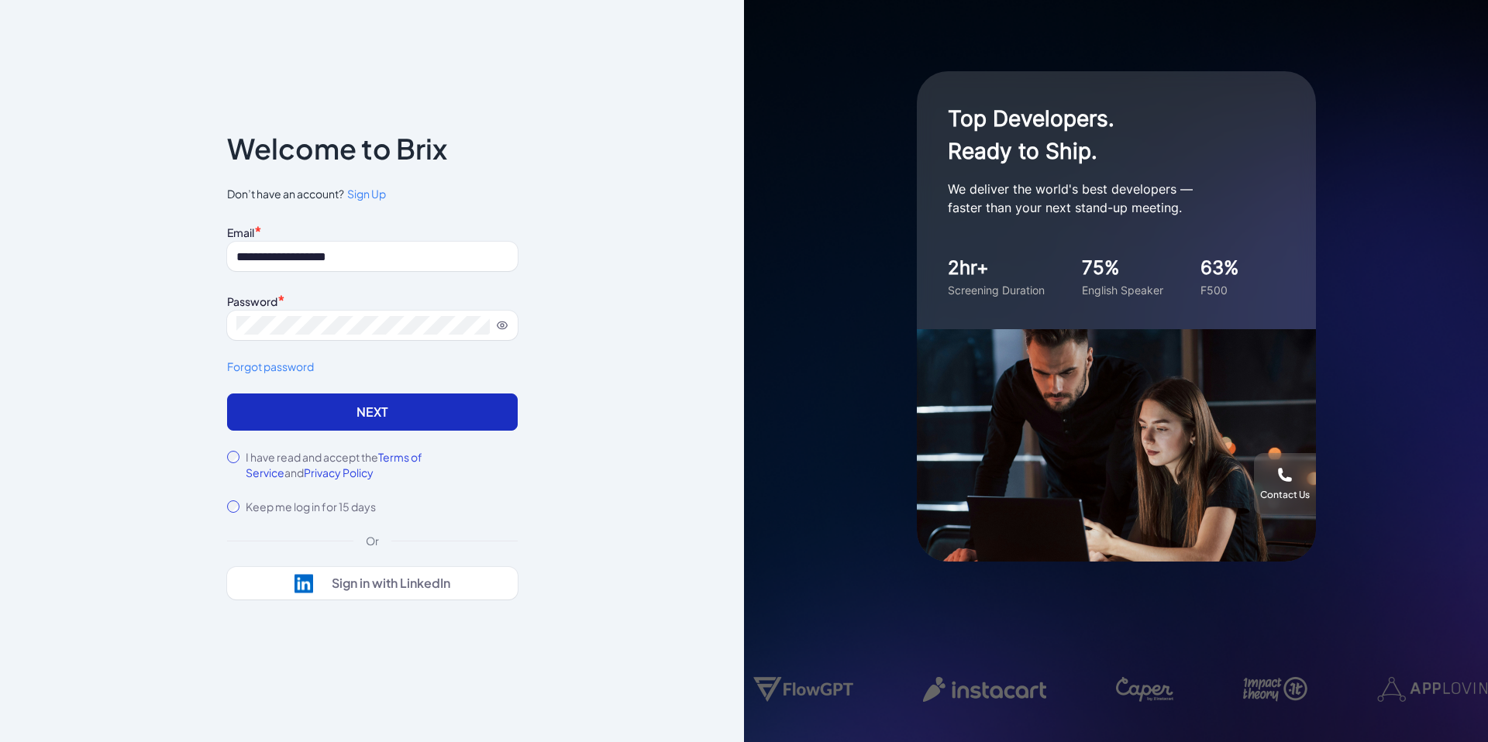
click at [367, 421] on button "Next" at bounding box center [372, 412] width 291 height 37
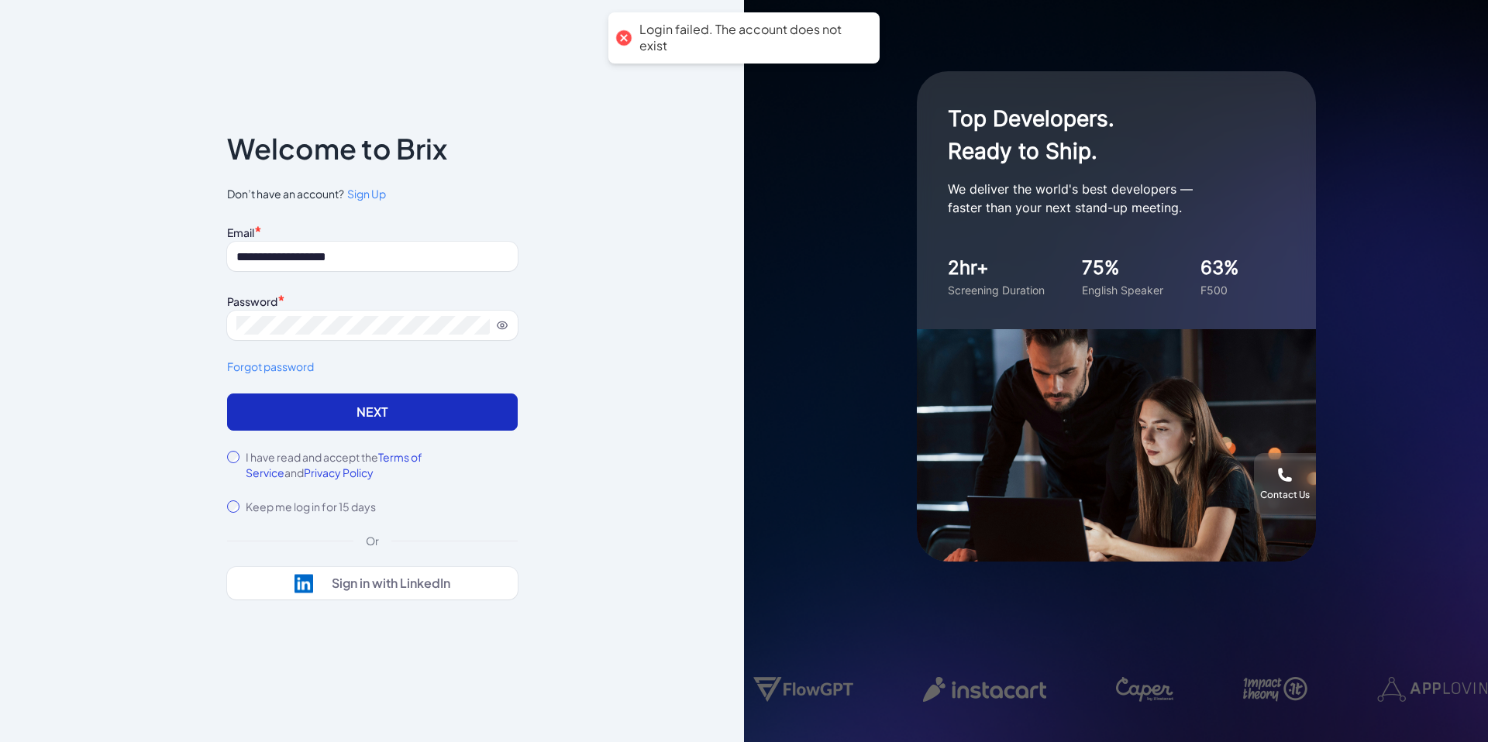
click at [367, 421] on button "Next" at bounding box center [372, 412] width 291 height 37
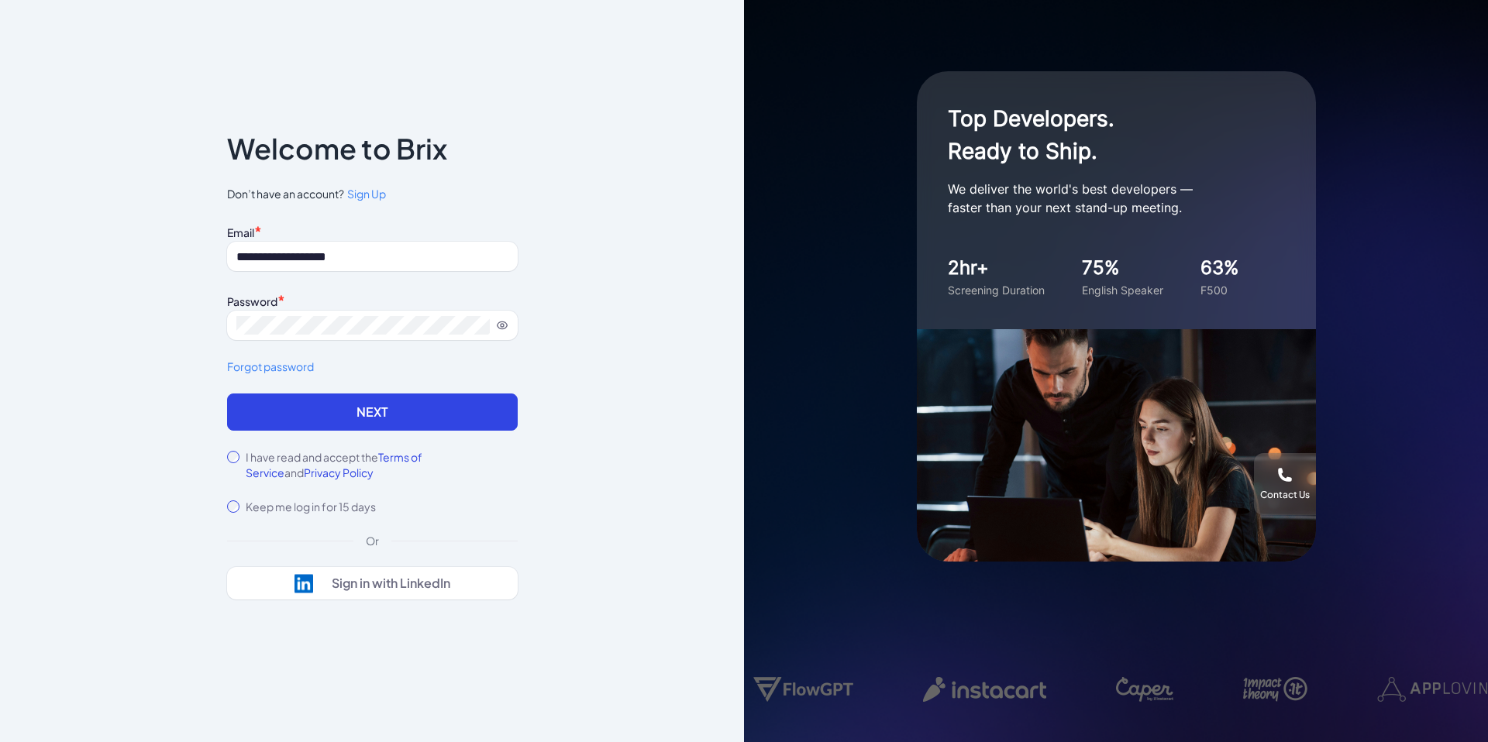
click at [673, 323] on div "**********" at bounding box center [372, 371] width 744 height 742
click at [408, 415] on button "Next" at bounding box center [372, 412] width 291 height 37
click at [392, 255] on input "**********" at bounding box center [372, 256] width 291 height 29
click at [605, 216] on div "**********" at bounding box center [372, 371] width 744 height 742
click at [445, 593] on div "Sign in with LinkedIn" at bounding box center [373, 583] width 156 height 19
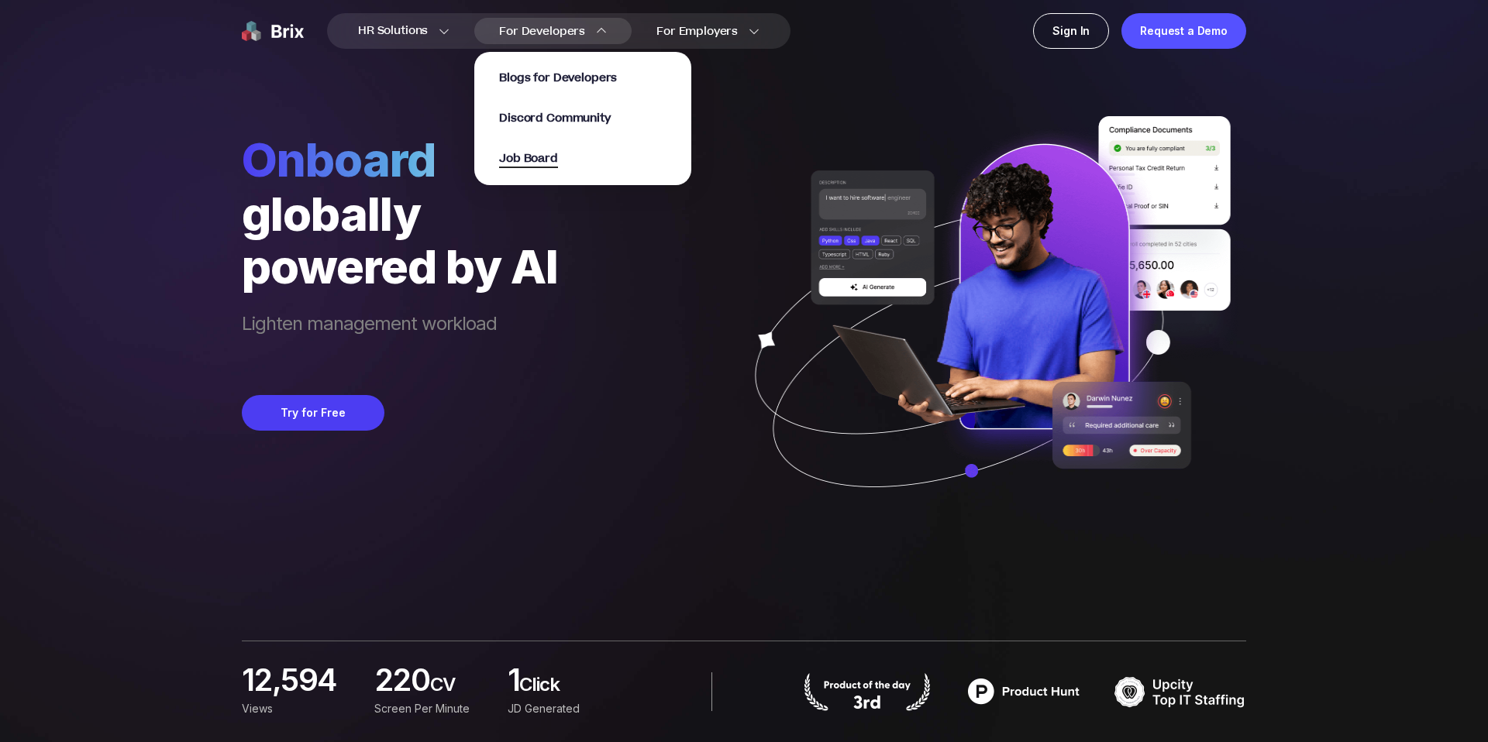
click at [539, 154] on span "Job Board" at bounding box center [528, 159] width 59 height 18
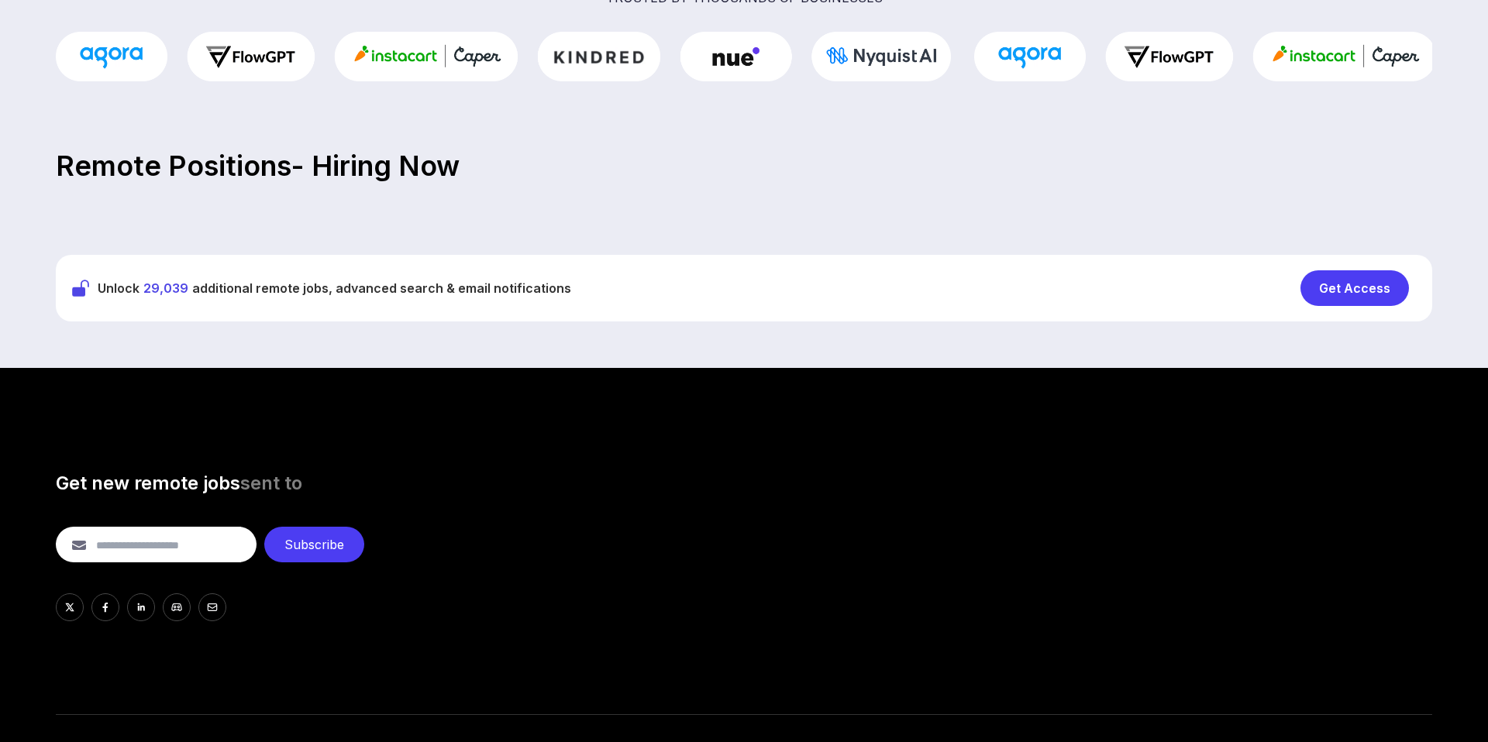
scroll to position [466, 0]
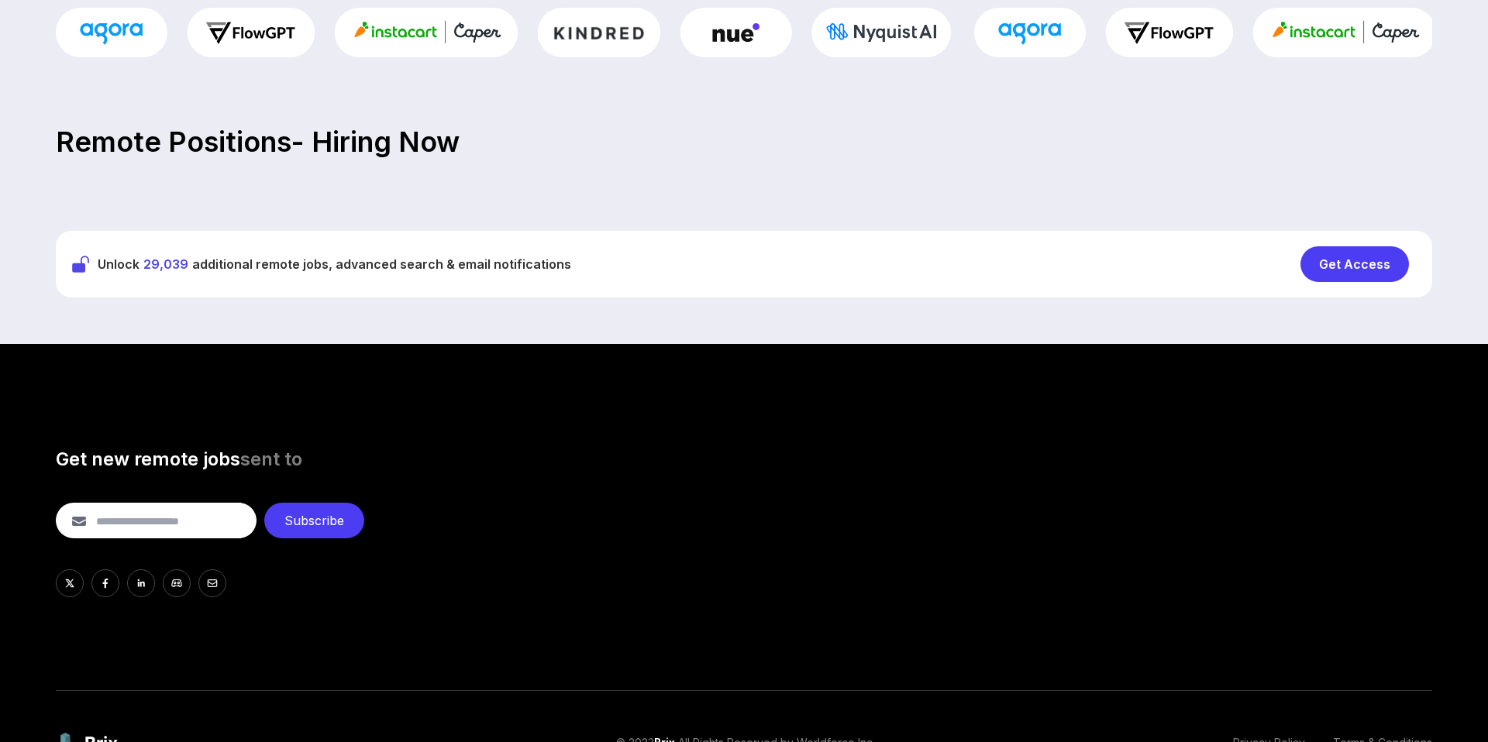
click at [1334, 277] on div "Get Access" at bounding box center [1354, 264] width 109 height 36
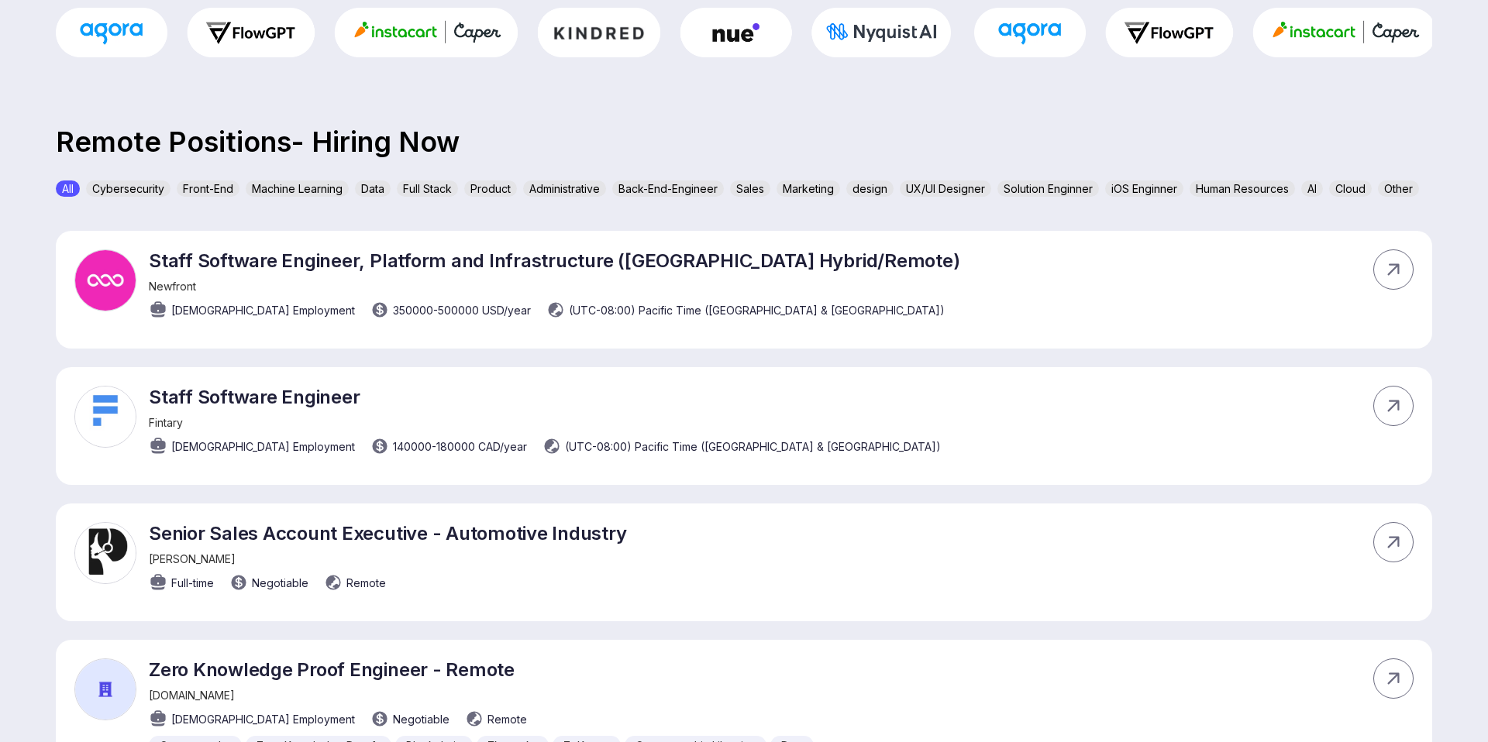
scroll to position [0, 0]
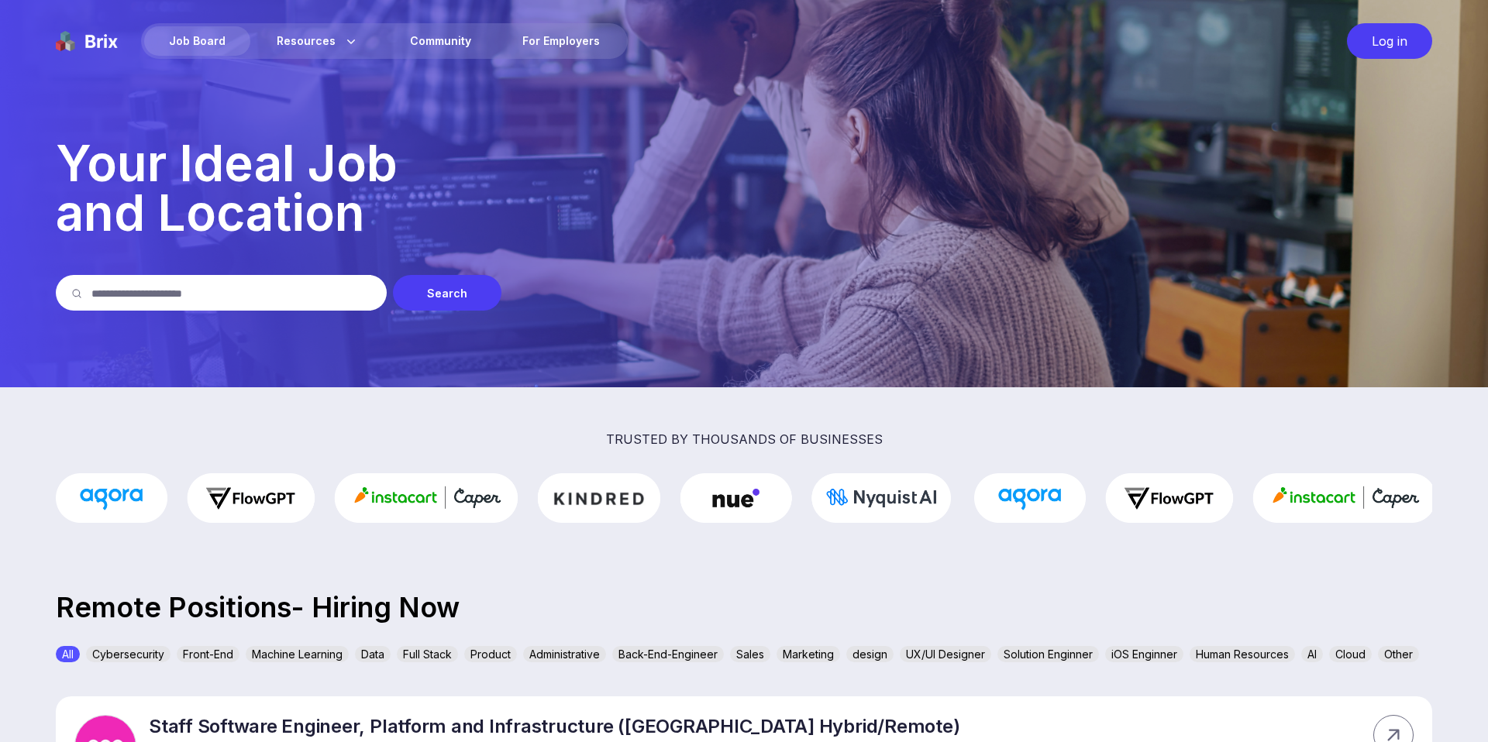
click at [199, 295] on input "text" at bounding box center [231, 293] width 280 height 36
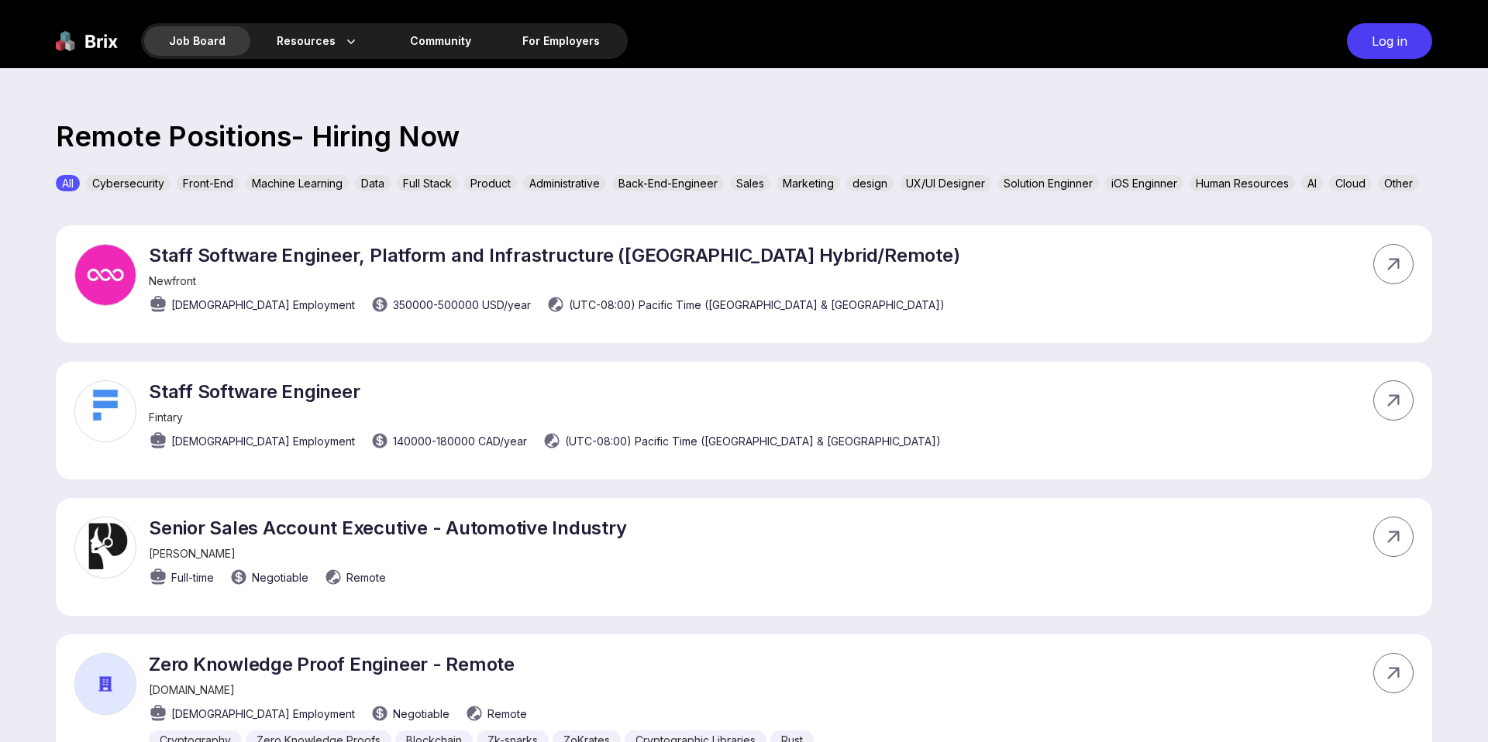
scroll to position [456, 0]
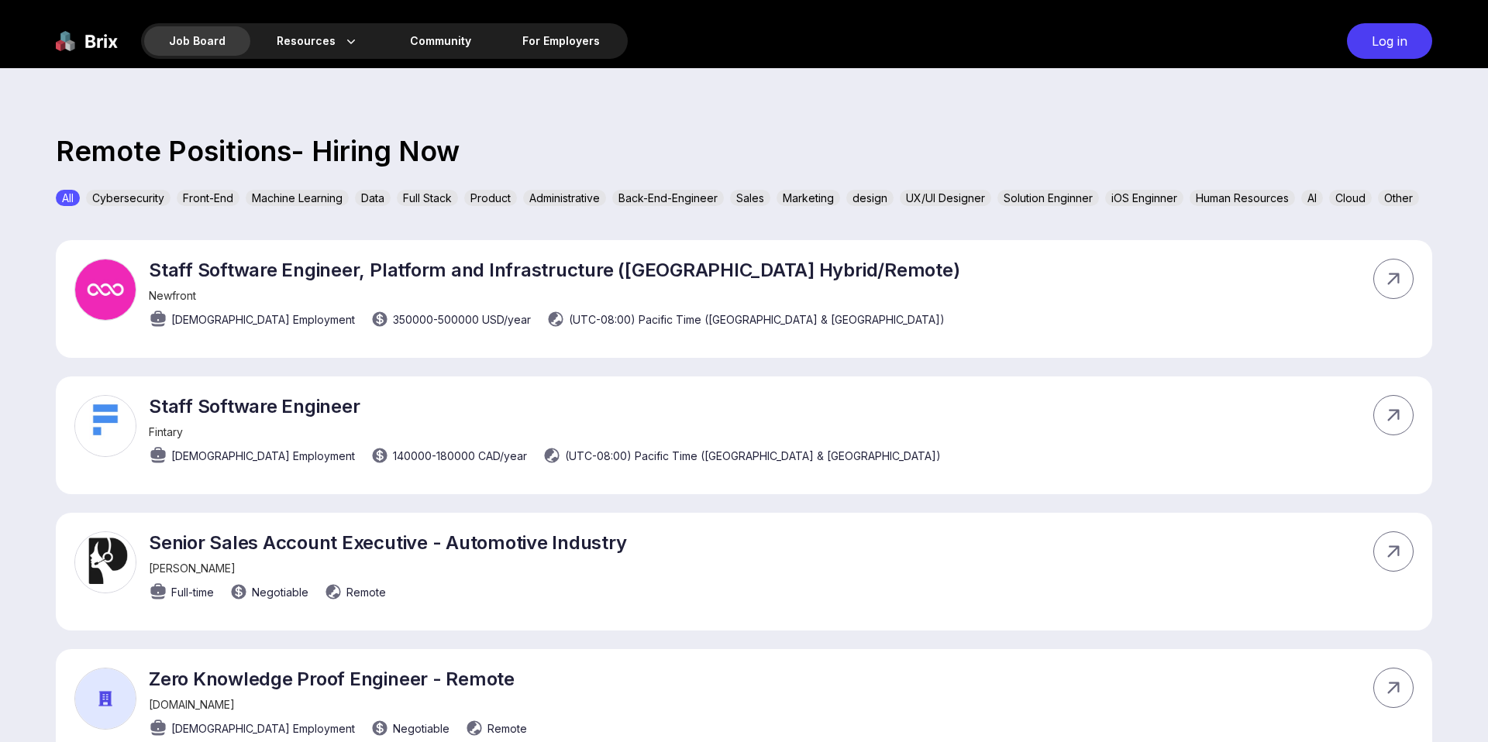
click at [300, 201] on div "Machine Learning" at bounding box center [297, 198] width 103 height 16
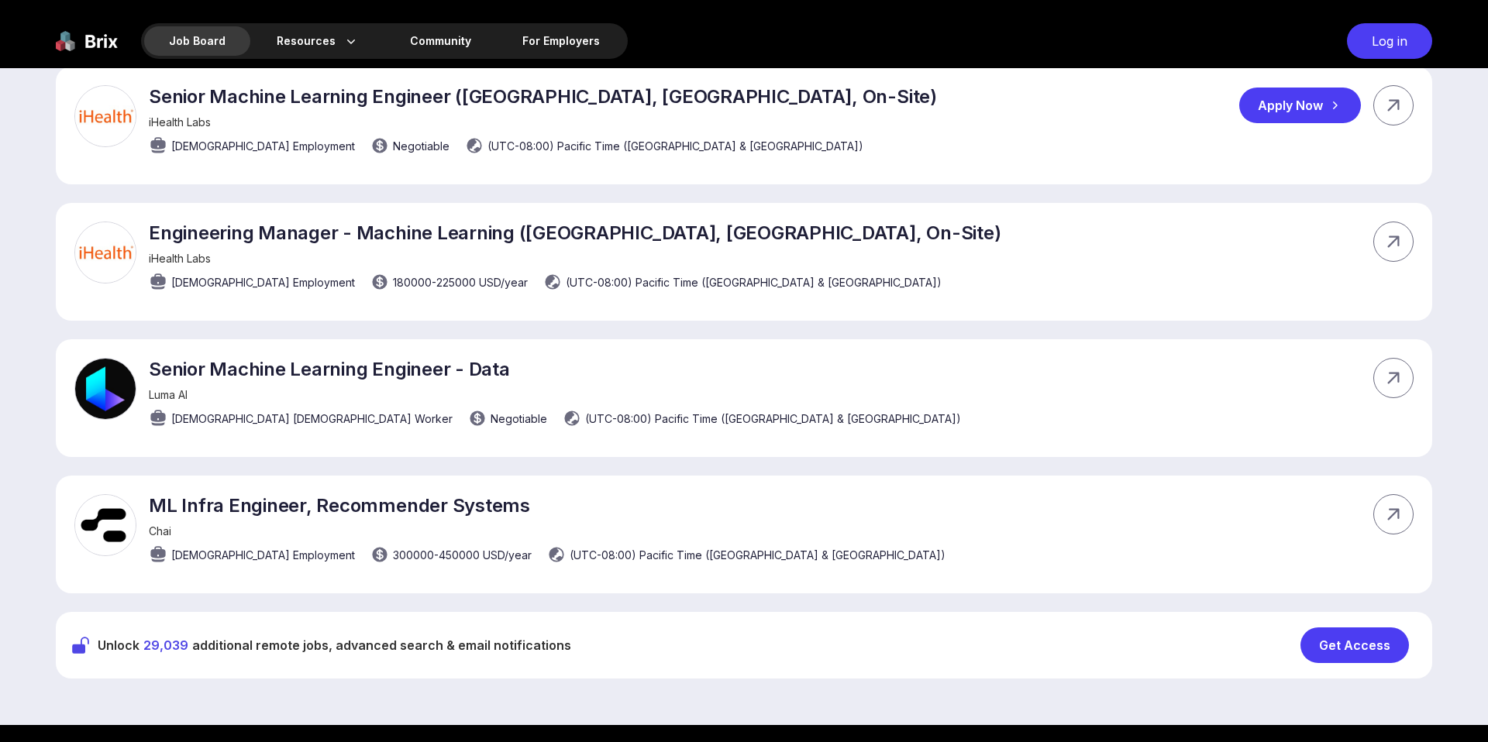
scroll to position [708, 0]
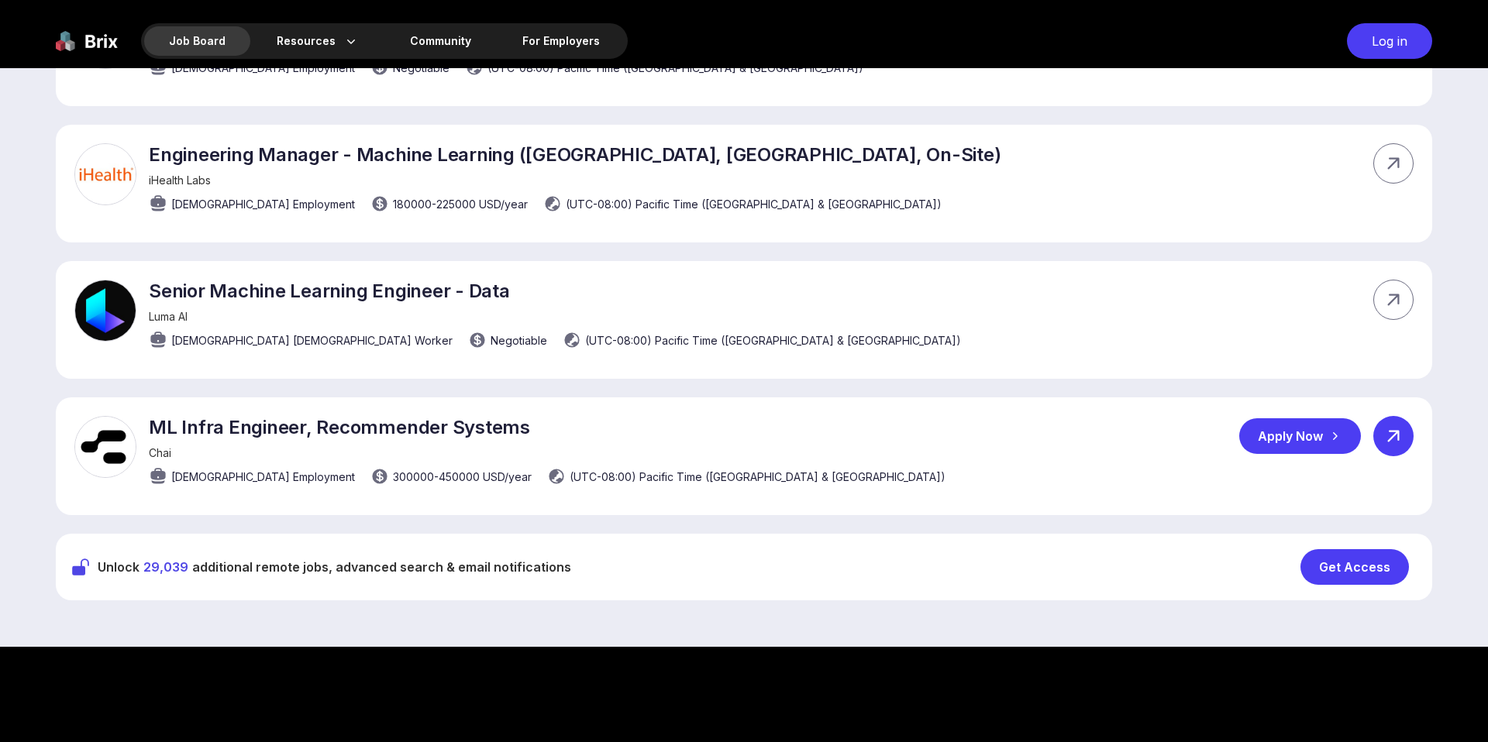
click at [1386, 448] on icon at bounding box center [1393, 436] width 23 height 23
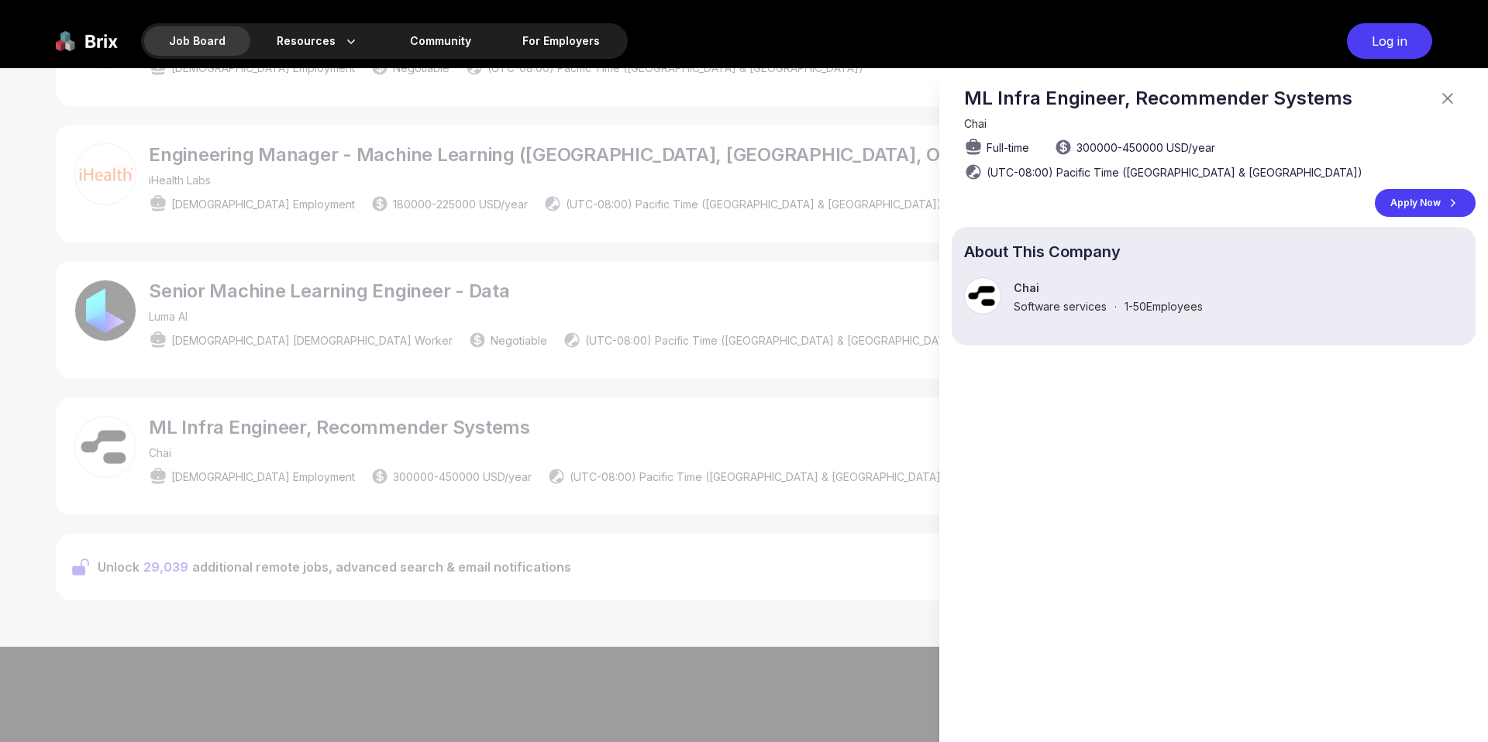
click at [1196, 281] on p "Chai" at bounding box center [1108, 287] width 189 height 13
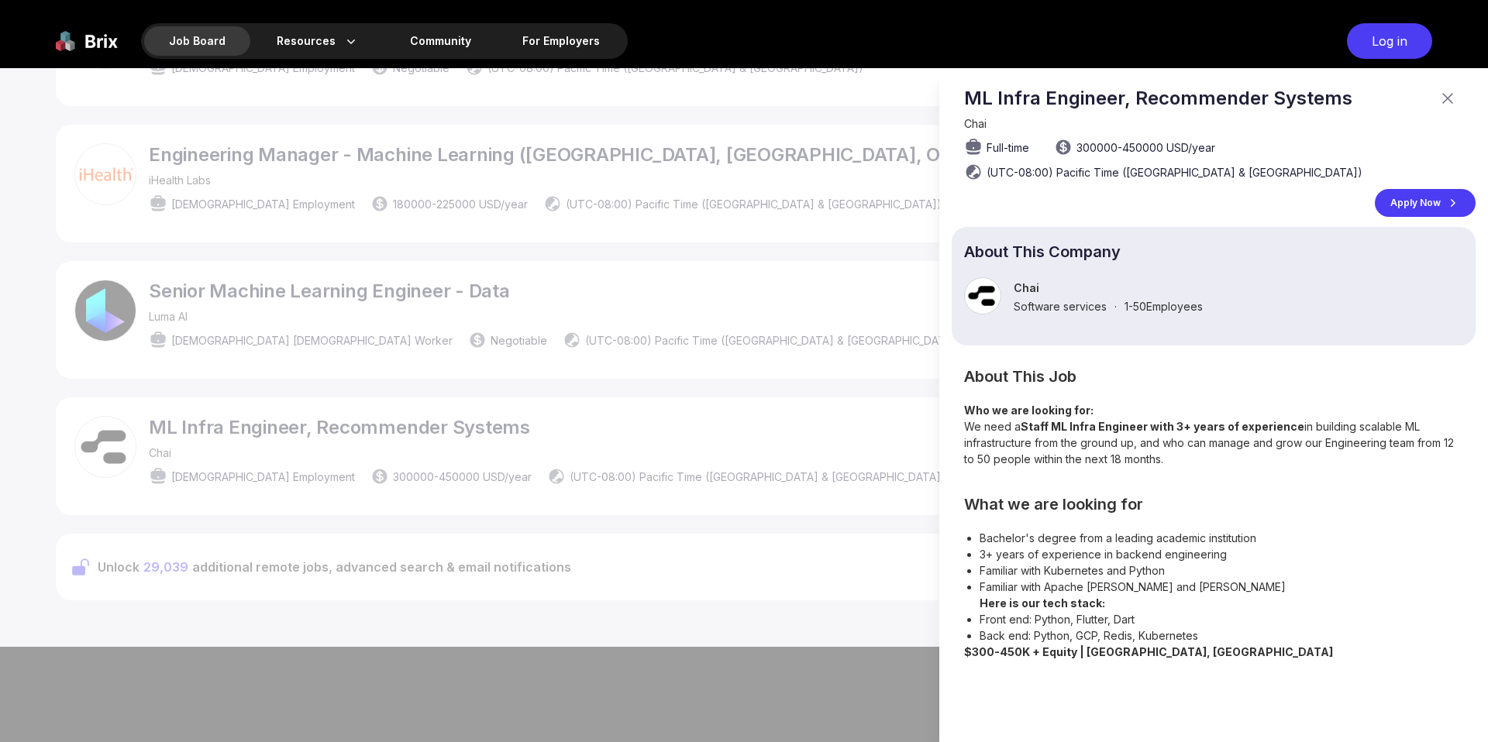
click at [1226, 315] on div "Chai Software services · 1-50 Employees" at bounding box center [1213, 295] width 499 height 37
click at [711, 293] on div at bounding box center [744, 405] width 1488 height 674
